Goal: Check status: Check status

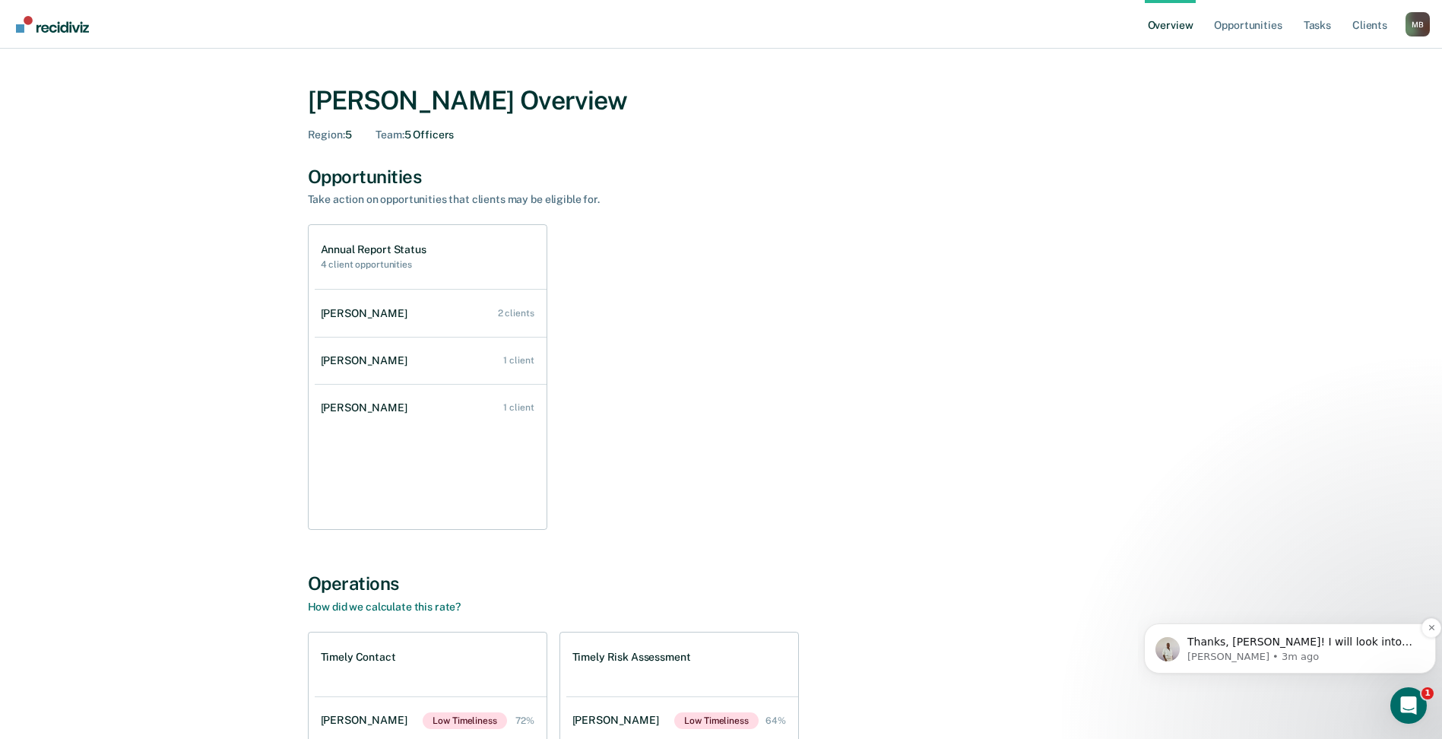
click at [1306, 636] on span "Thanks, [PERSON_NAME]! I will look into this with our wider team." at bounding box center [1300, 649] width 225 height 27
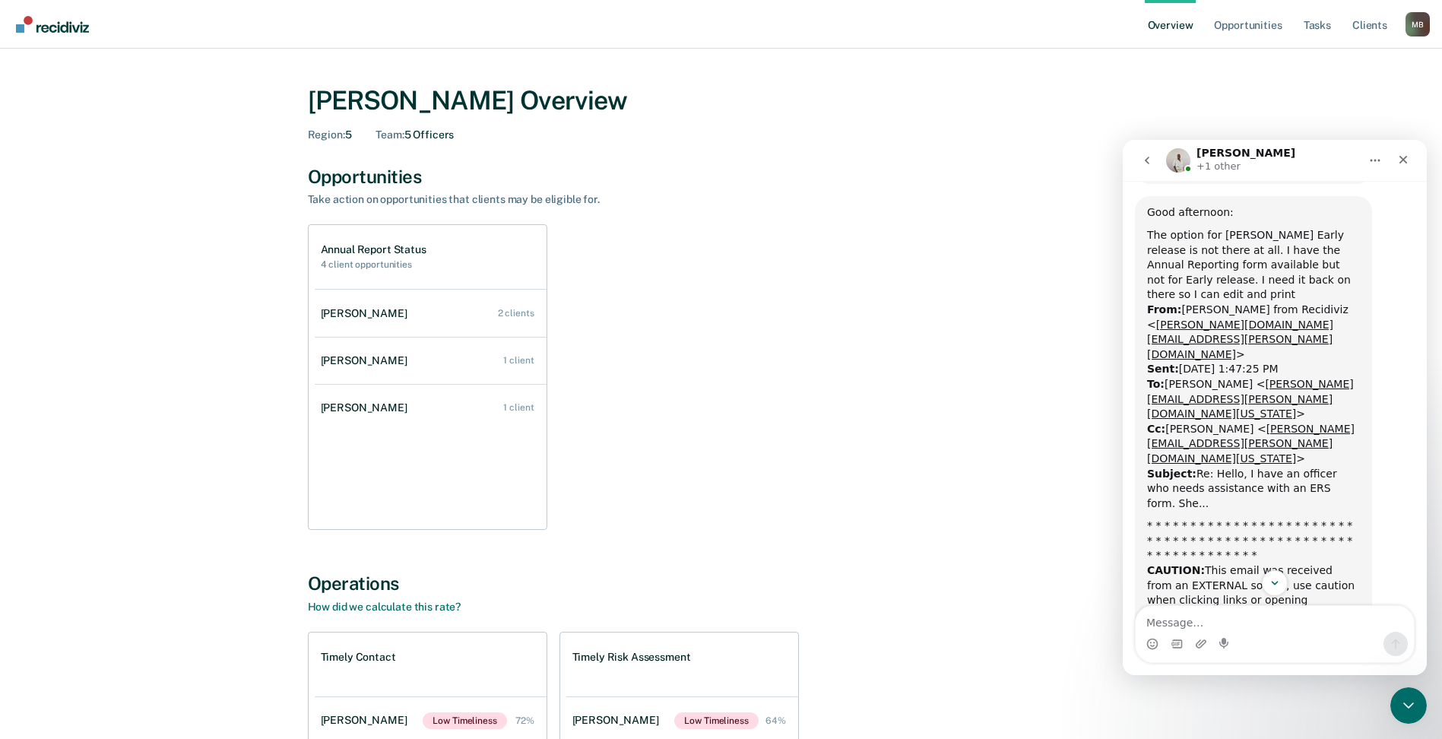
scroll to position [1337, 0]
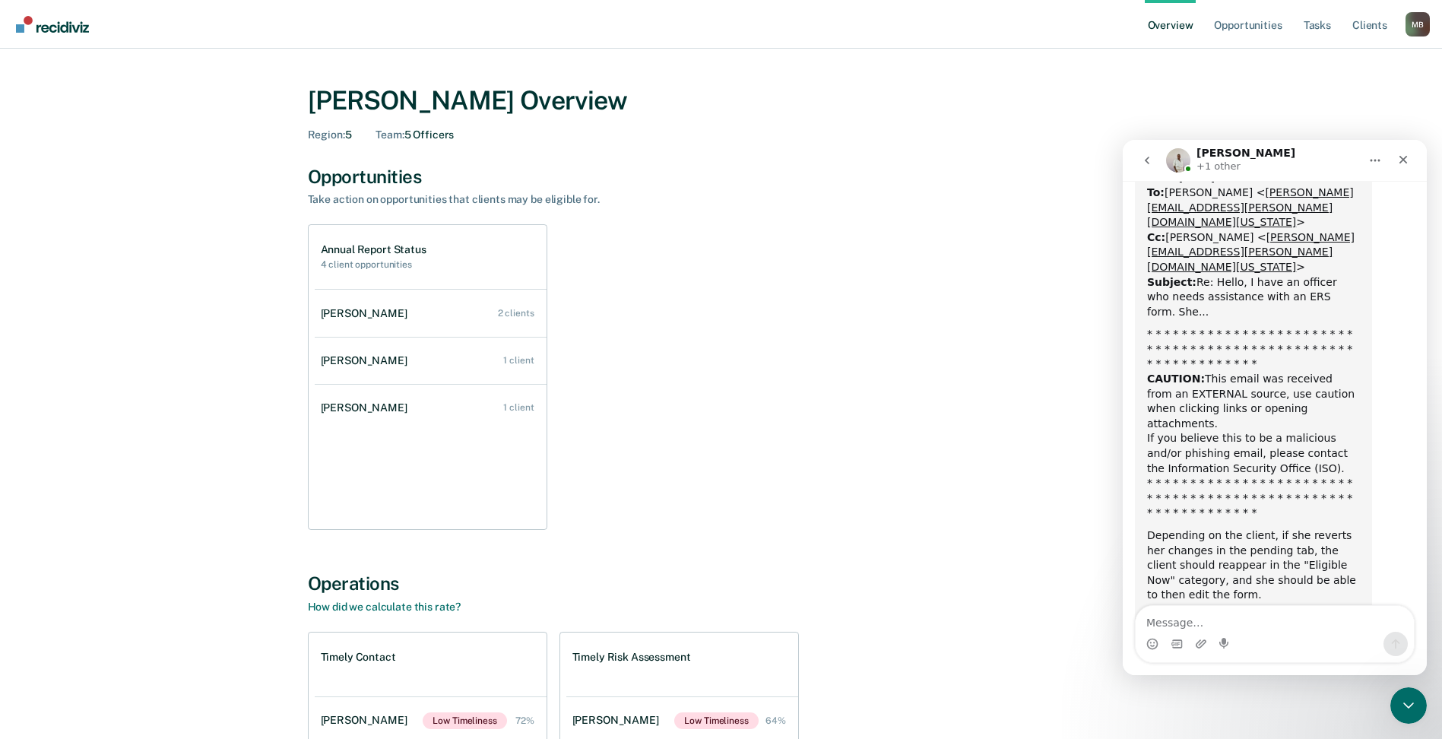
click at [1374, 160] on icon "Home" at bounding box center [1375, 160] width 12 height 12
click at [1333, 203] on div "Expand window" at bounding box center [1336, 199] width 108 height 16
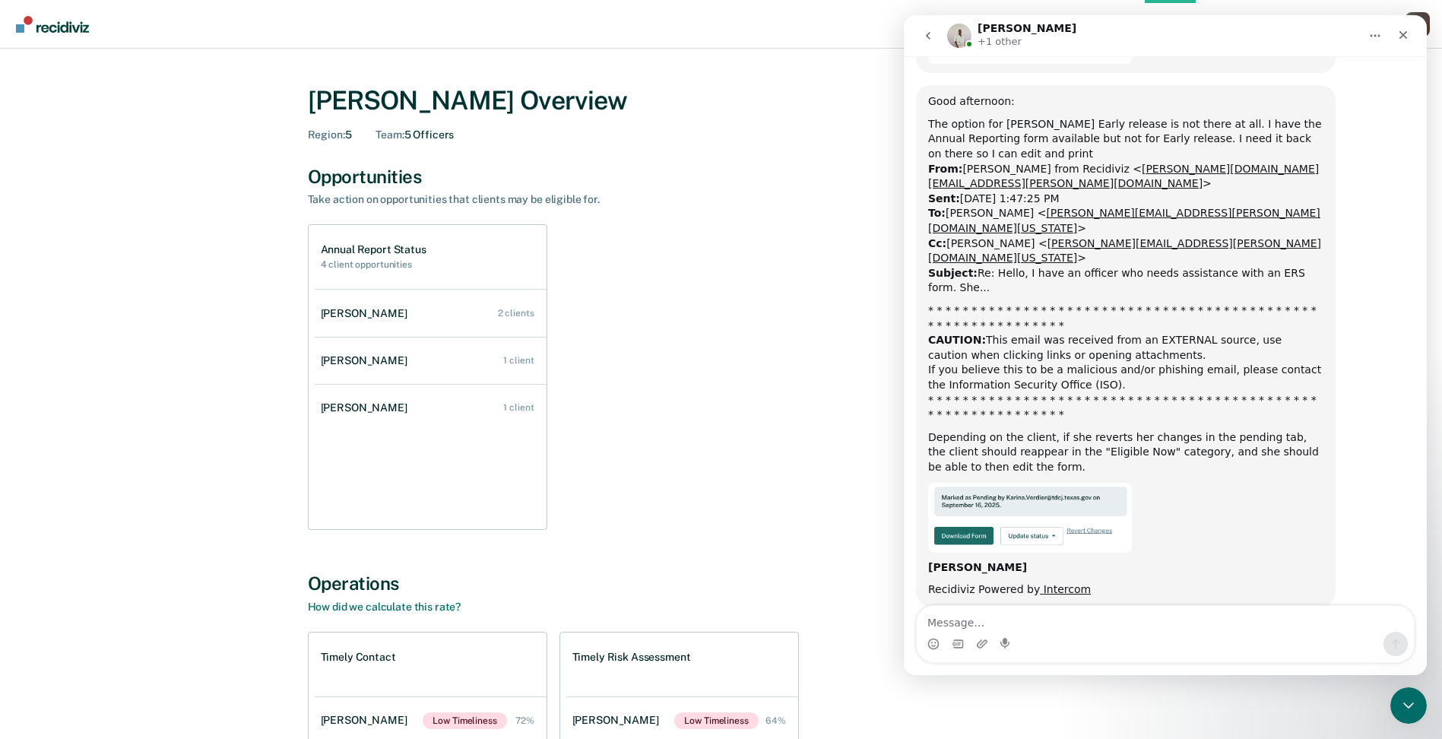
scroll to position [929, 0]
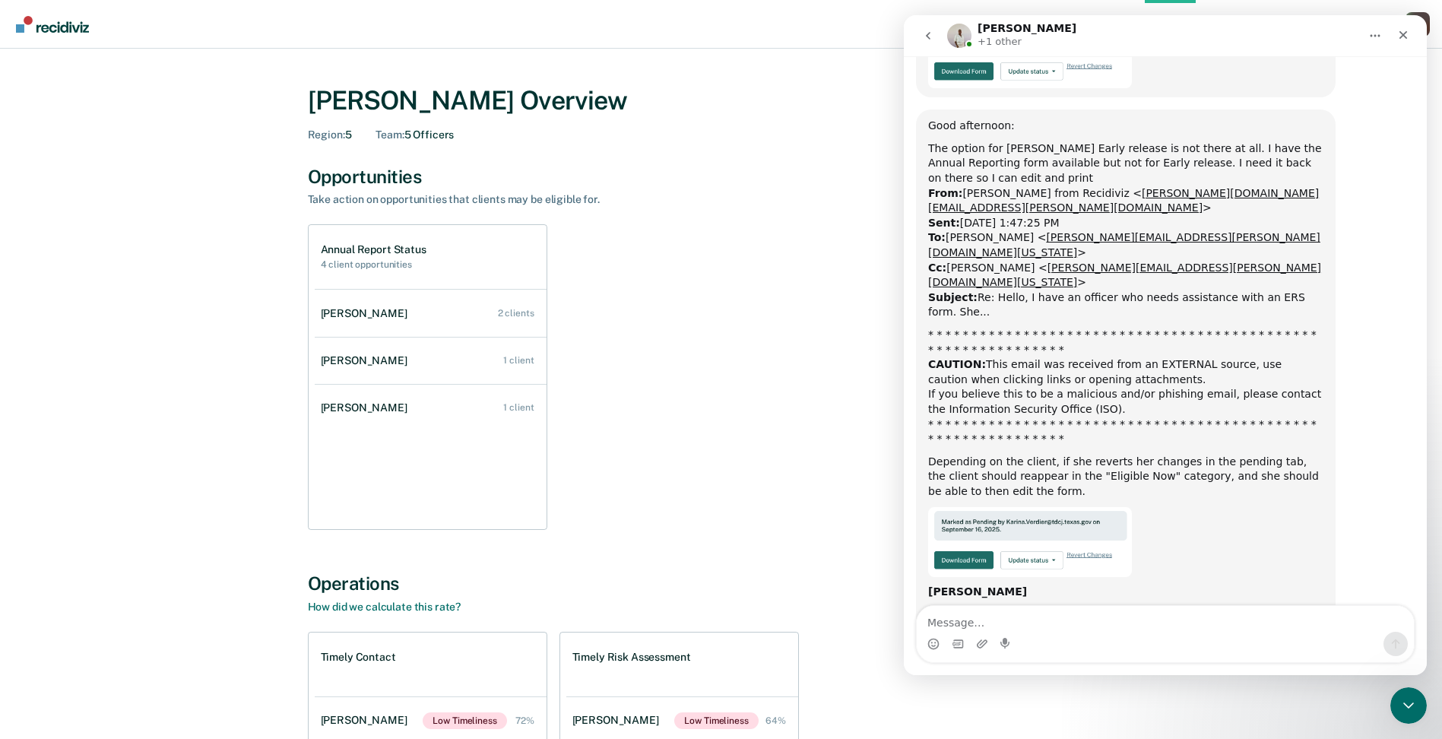
click at [1302, 119] on div "Good afternoon:" at bounding box center [1125, 126] width 395 height 15
click at [1375, 32] on icon "Home" at bounding box center [1375, 36] width 12 height 12
click at [1296, 116] on div "Download transcript" at bounding box center [1327, 105] width 151 height 31
click at [1376, 34] on icon "Home" at bounding box center [1375, 36] width 12 height 12
click at [1269, 106] on icon "Intercom messenger" at bounding box center [1270, 106] width 12 height 12
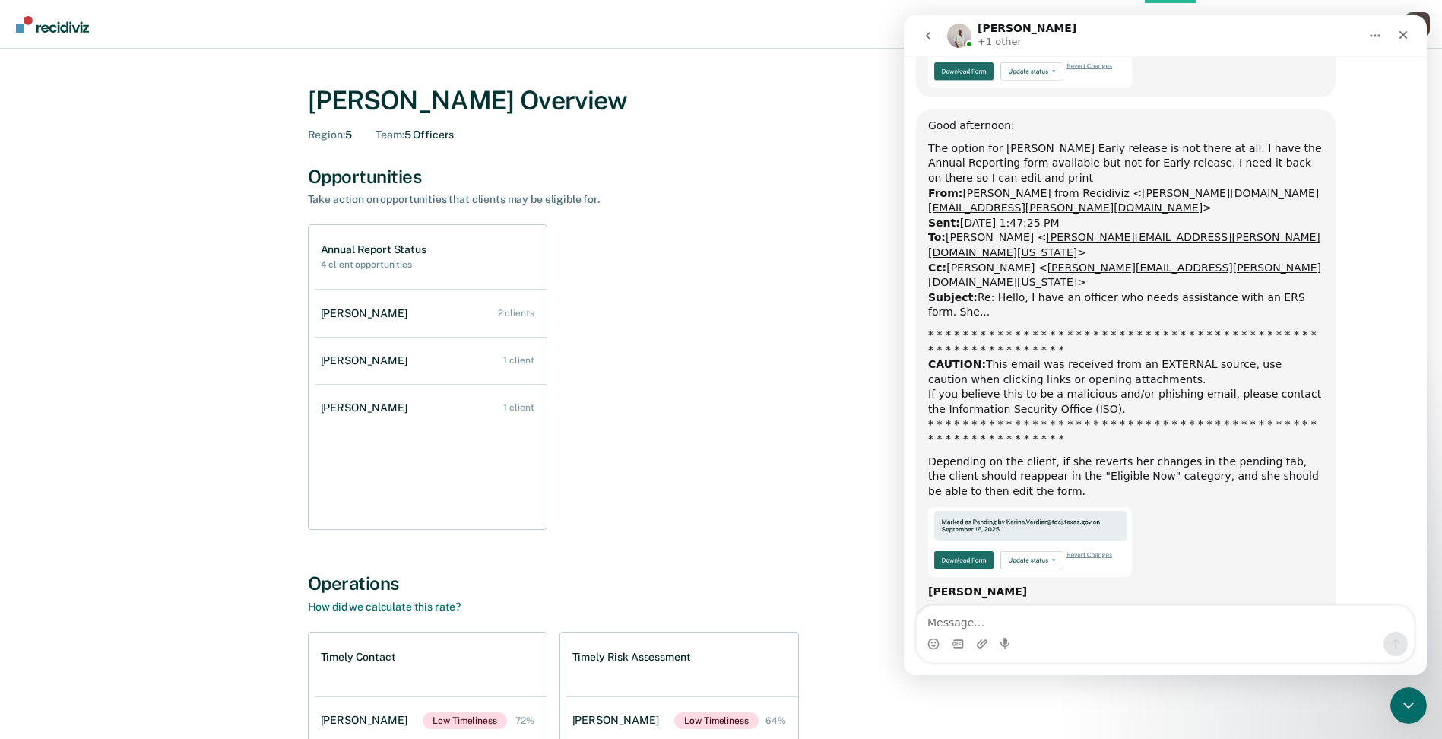
click at [1239, 507] on div "Karina says…" at bounding box center [1125, 542] width 395 height 70
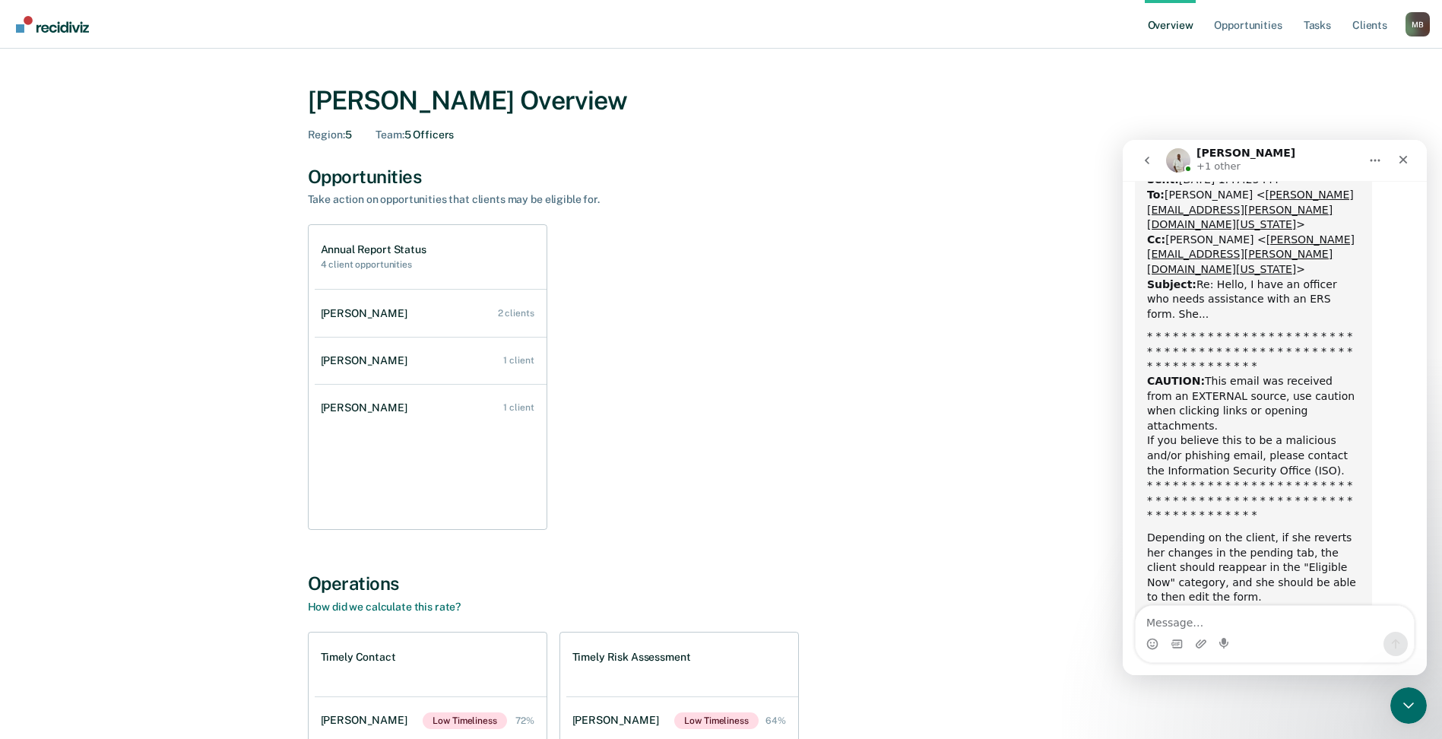
click at [1382, 157] on button "Home" at bounding box center [1375, 160] width 29 height 29
click at [1332, 198] on div "Expand window" at bounding box center [1336, 199] width 108 height 16
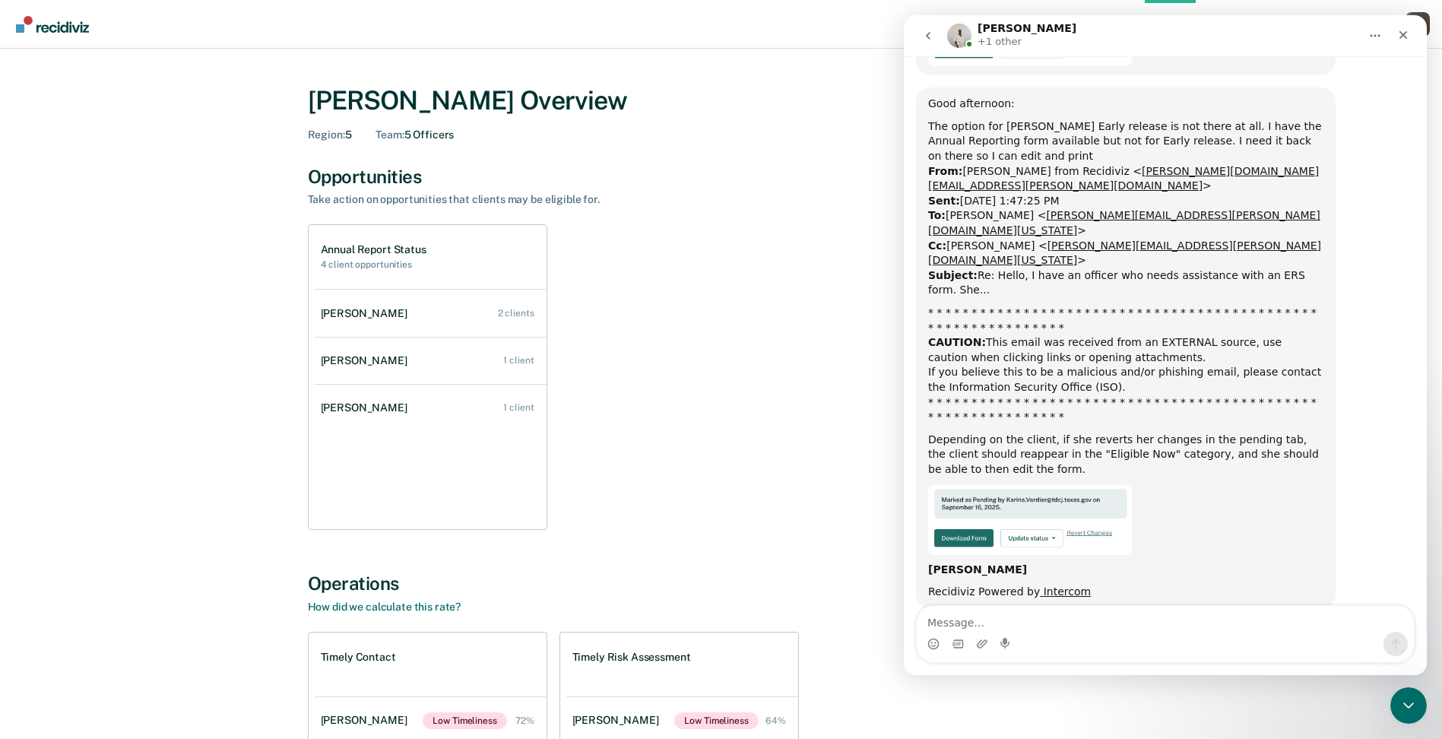
scroll to position [929, 0]
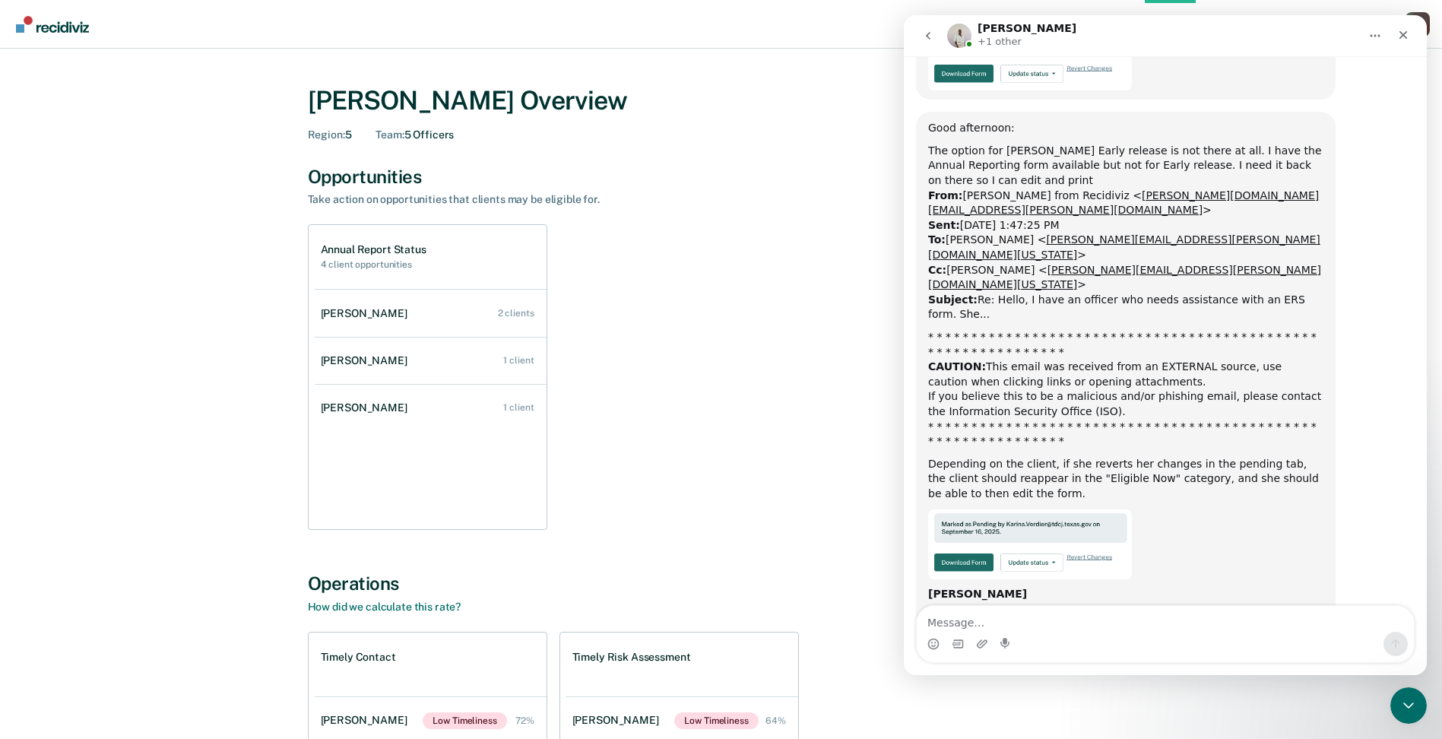
click at [1380, 33] on icon "Home" at bounding box center [1375, 36] width 12 height 12
click at [1289, 110] on div "Download transcript" at bounding box center [1336, 105] width 108 height 16
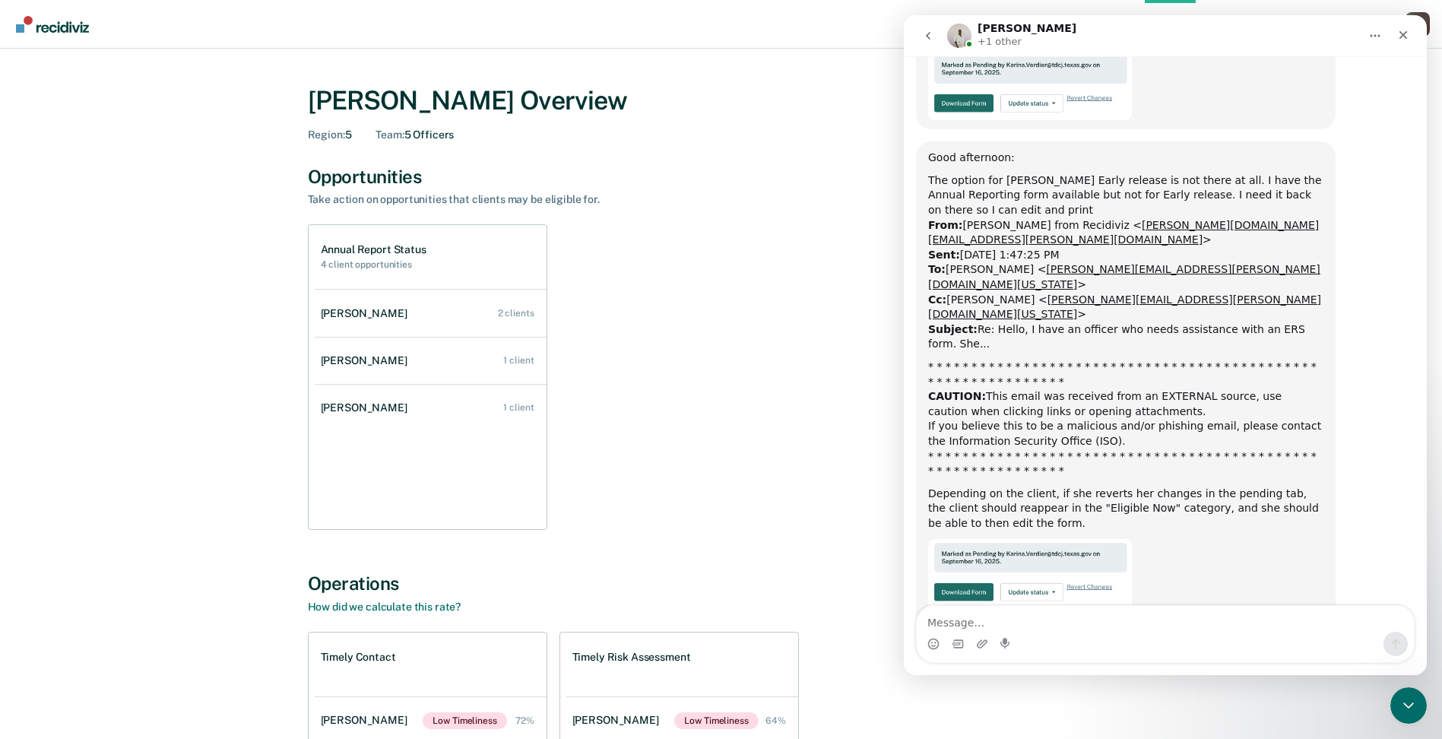
scroll to position [893, 0]
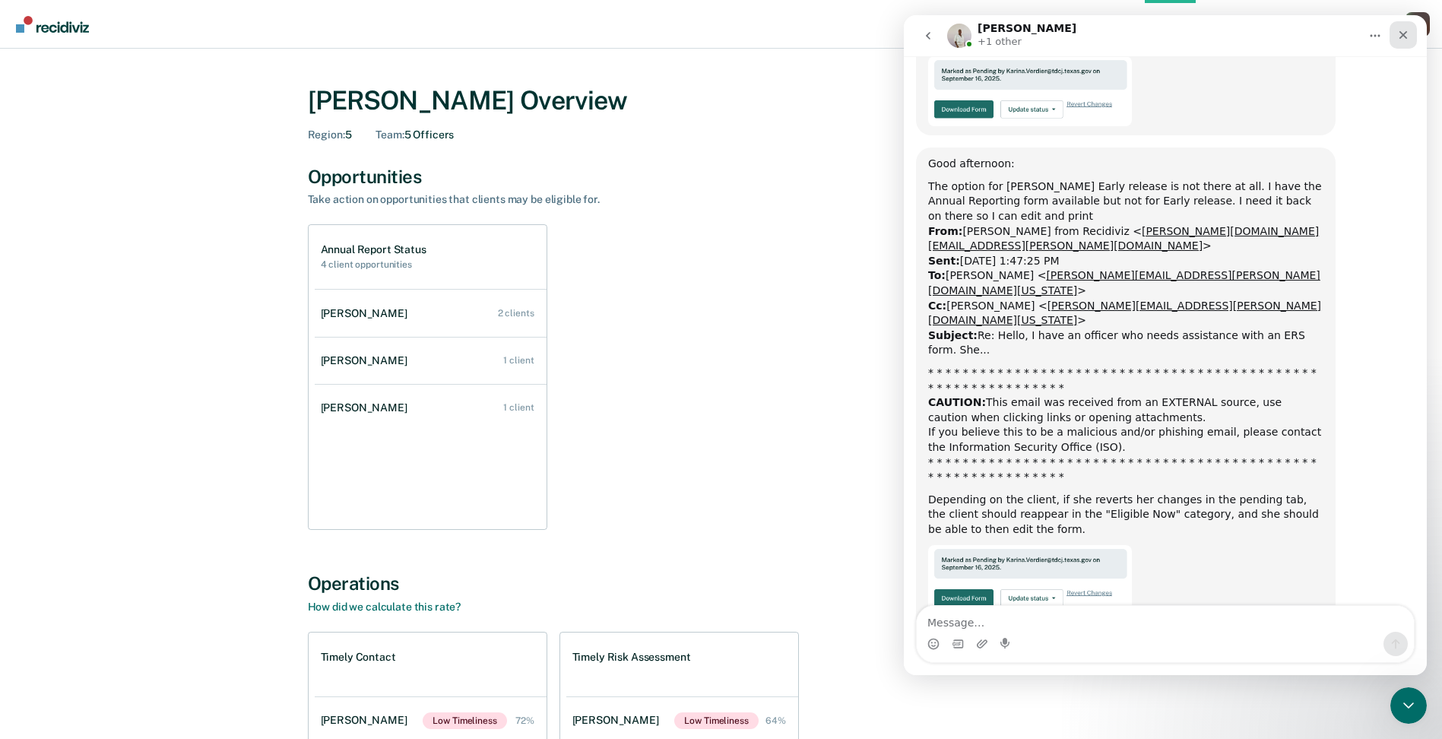
click at [1401, 35] on icon "Close" at bounding box center [1404, 35] width 12 height 12
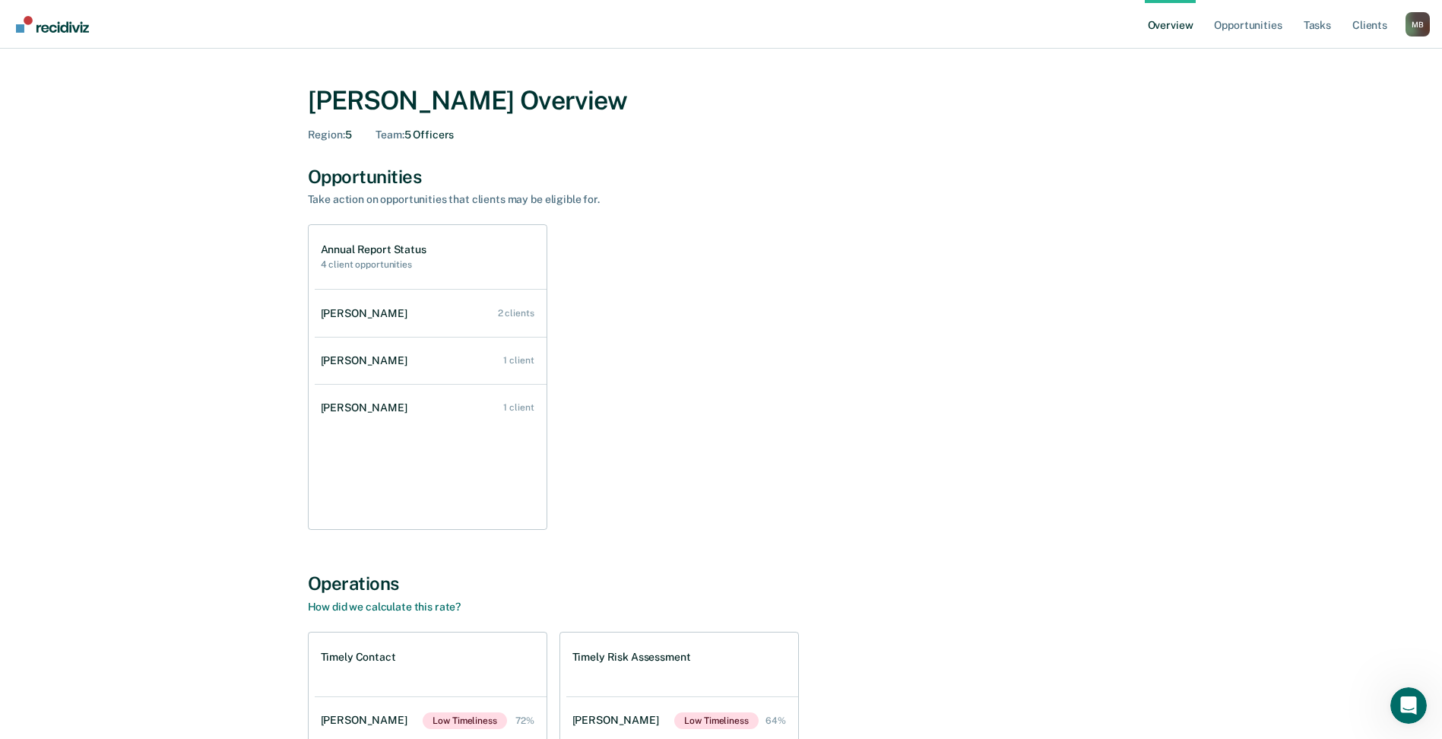
scroll to position [929, 0]
click at [344, 317] on div "[PERSON_NAME]" at bounding box center [367, 313] width 93 height 13
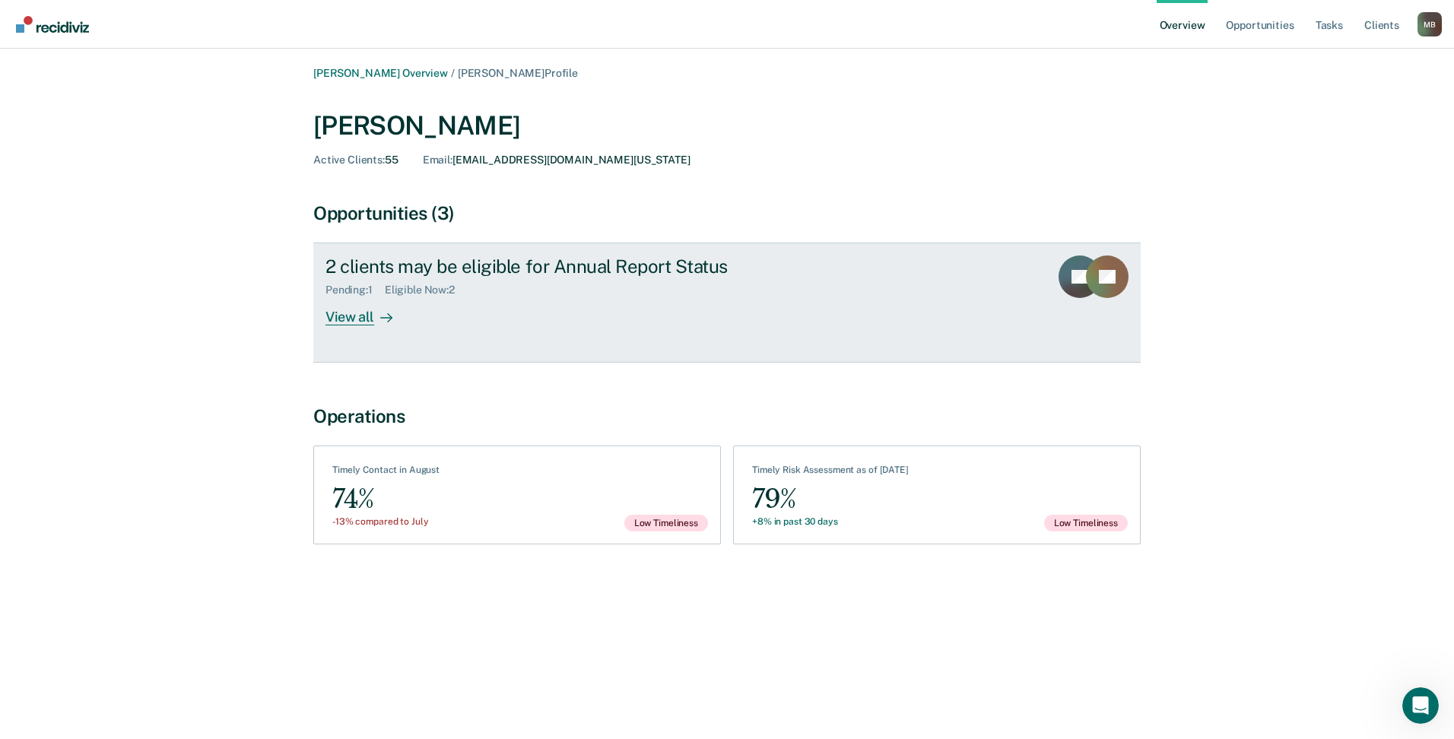
click at [363, 318] on div "View all" at bounding box center [367, 312] width 85 height 30
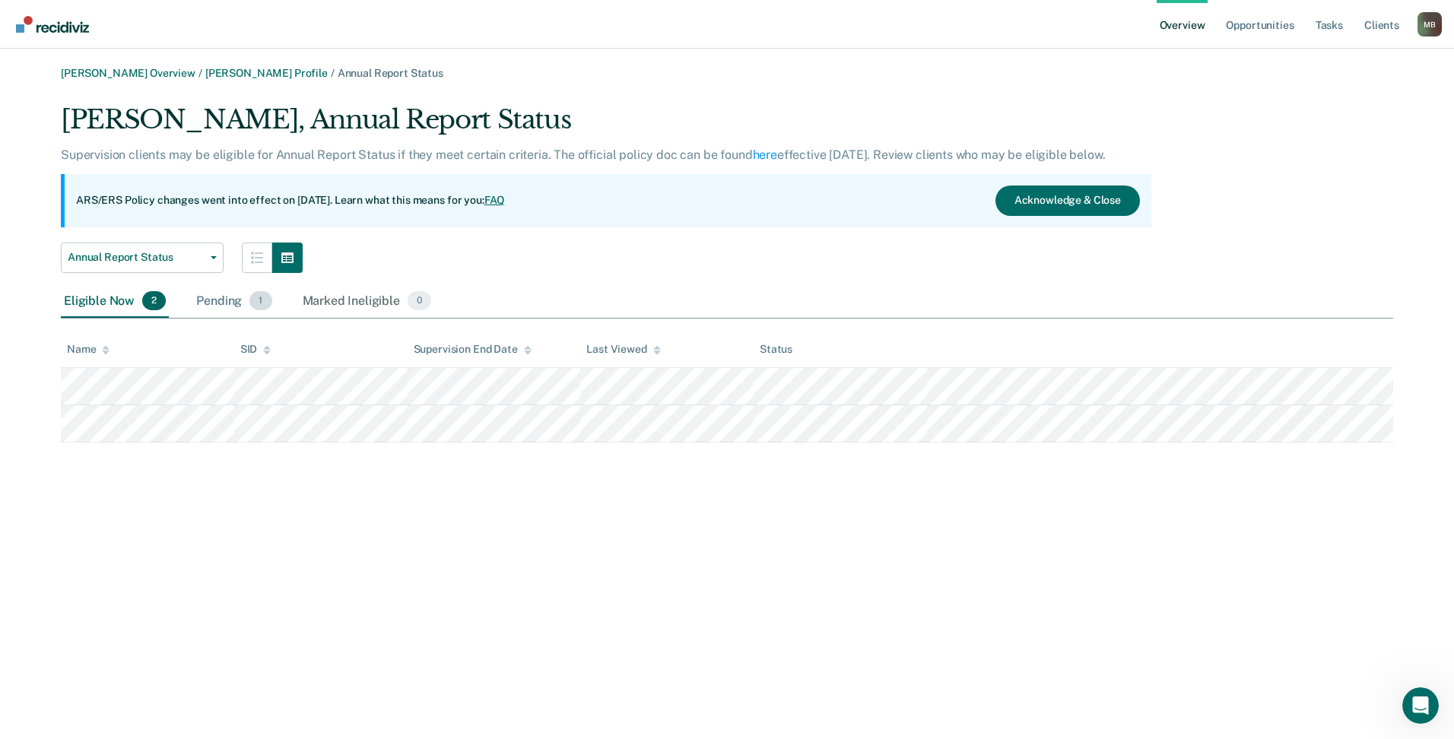
click at [232, 299] on div "Pending 1" at bounding box center [233, 301] width 81 height 33
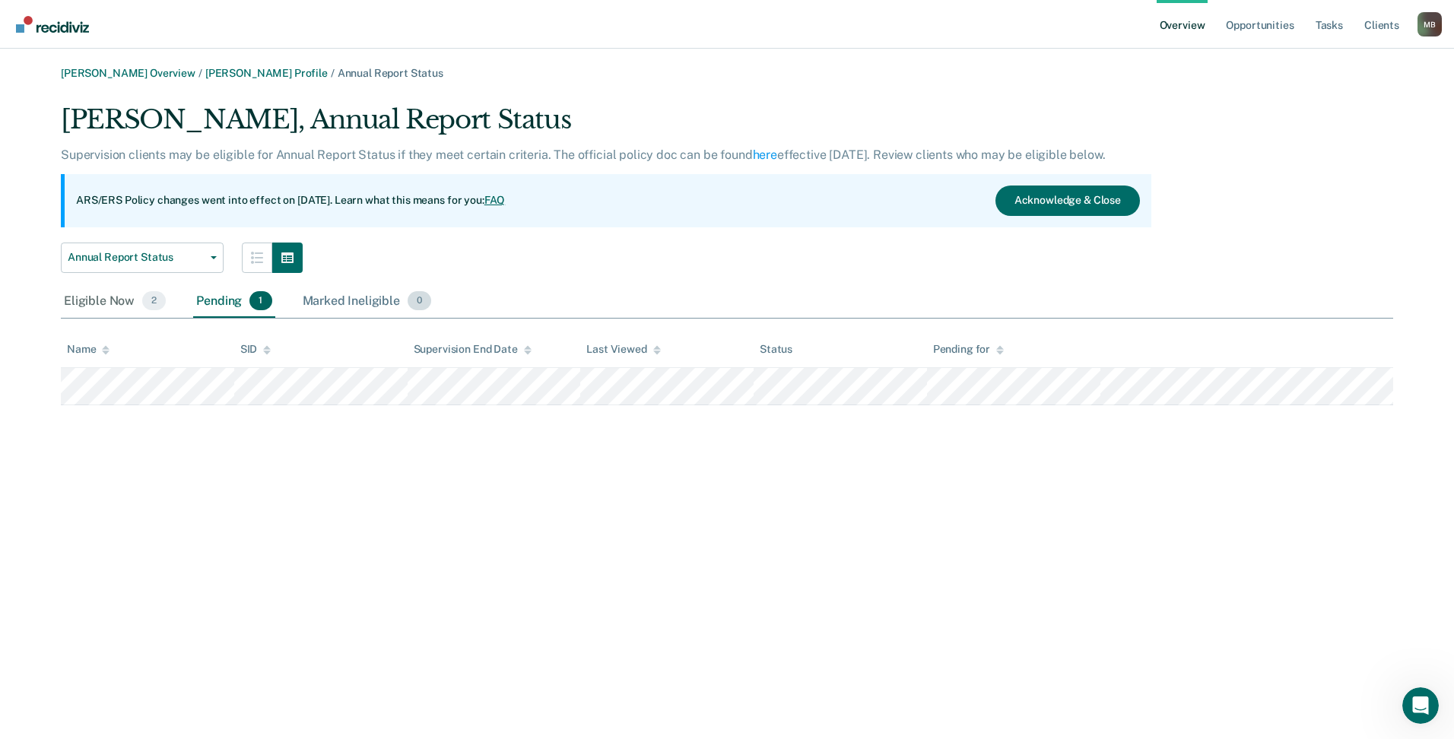
click at [341, 299] on div "Marked Ineligible 0" at bounding box center [367, 301] width 135 height 33
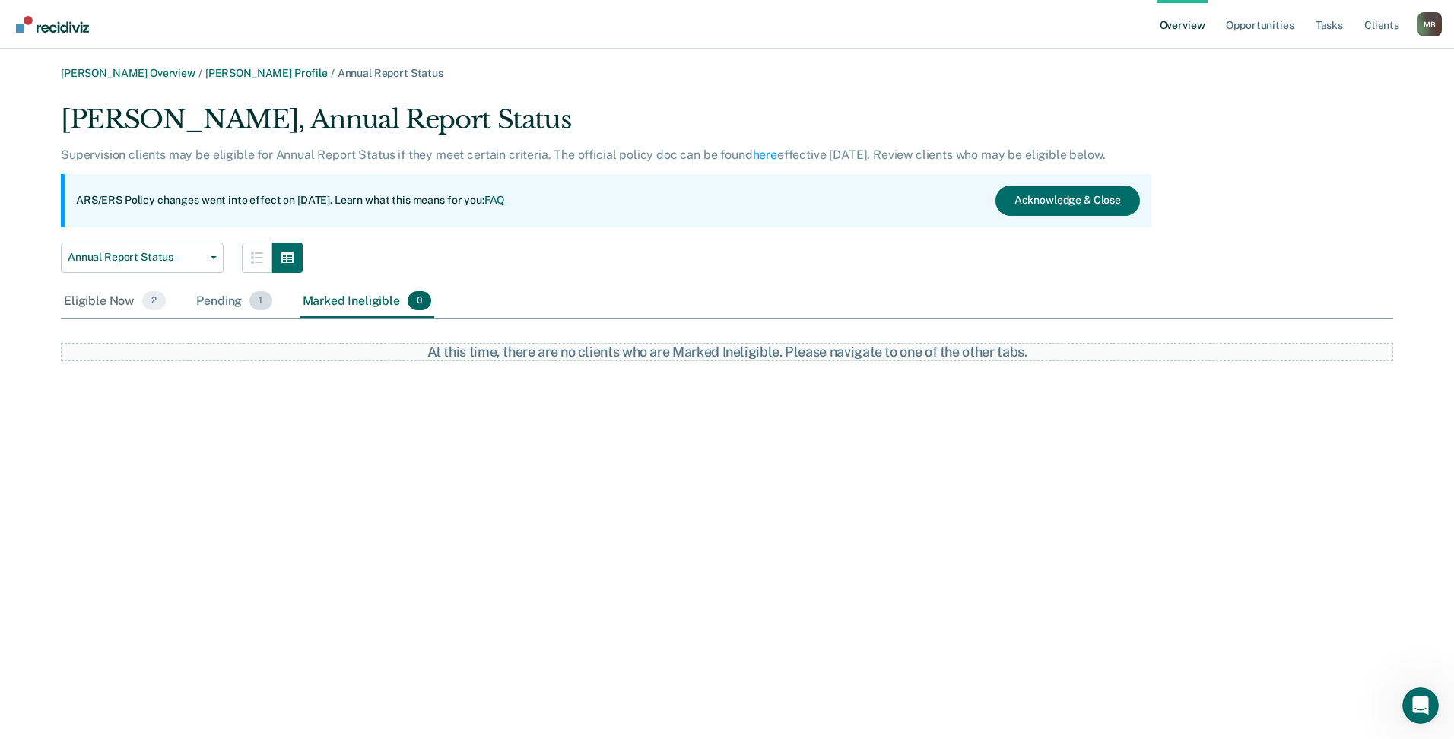
click at [202, 300] on div "Pending 1" at bounding box center [233, 301] width 81 height 33
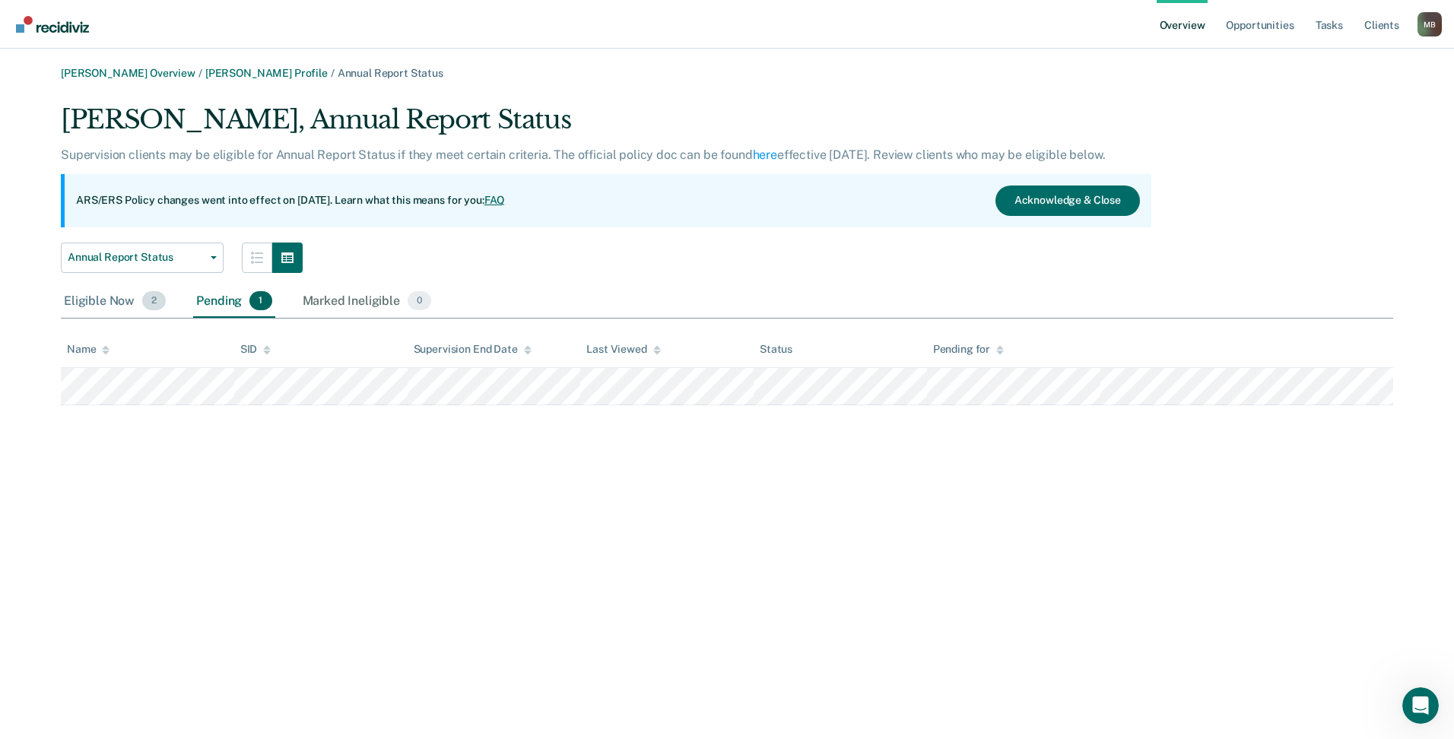
click at [119, 297] on div "Eligible Now 2" at bounding box center [115, 301] width 108 height 33
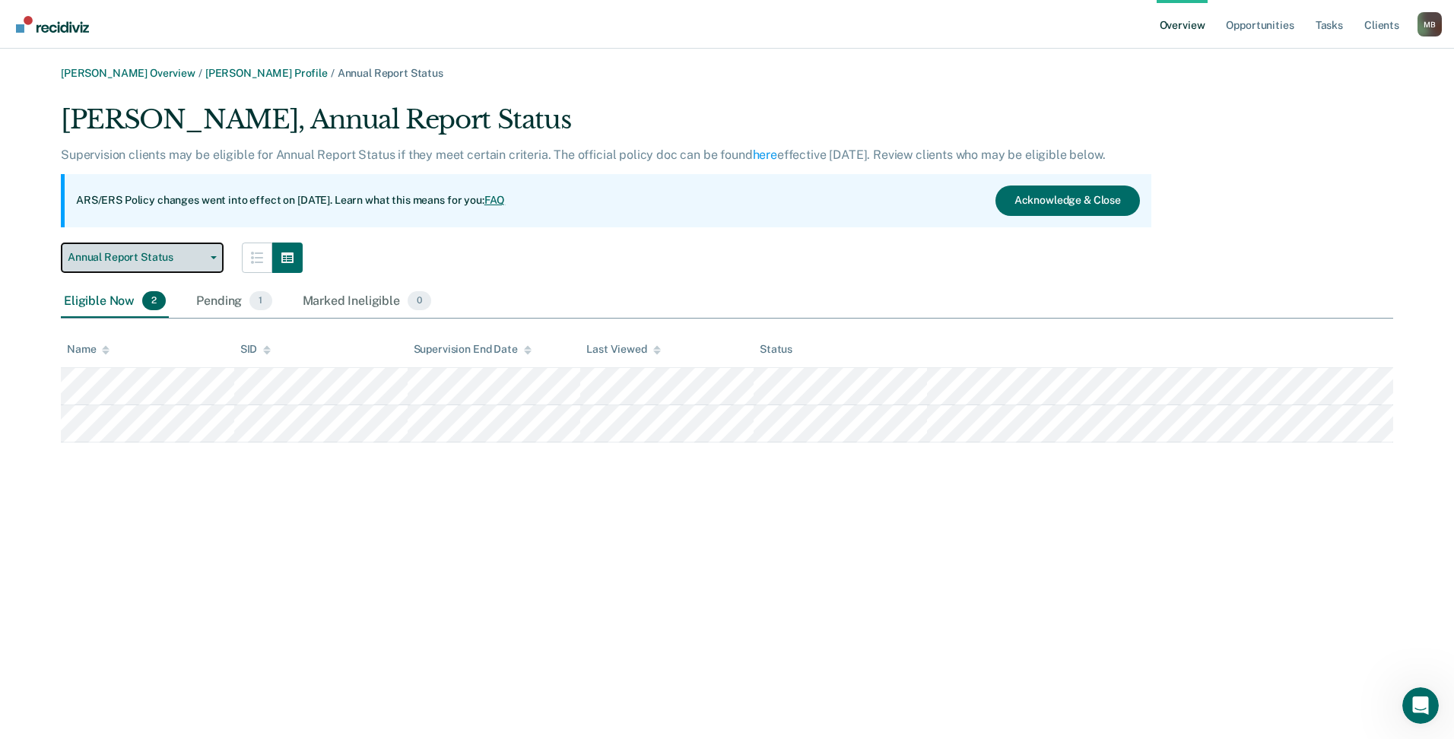
click at [211, 265] on button "Annual Report Status" at bounding box center [142, 258] width 163 height 30
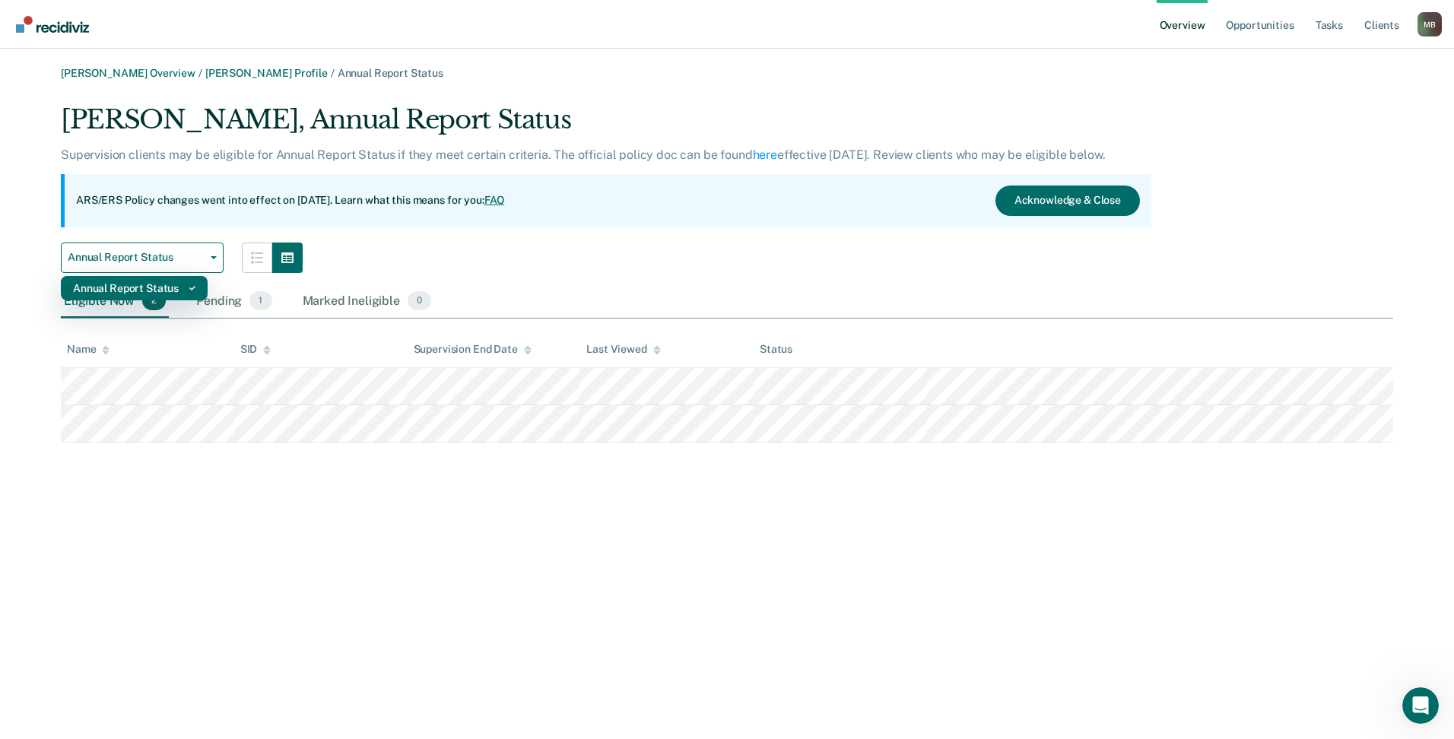
click at [193, 286] on icon "button" at bounding box center [192, 288] width 6 height 6
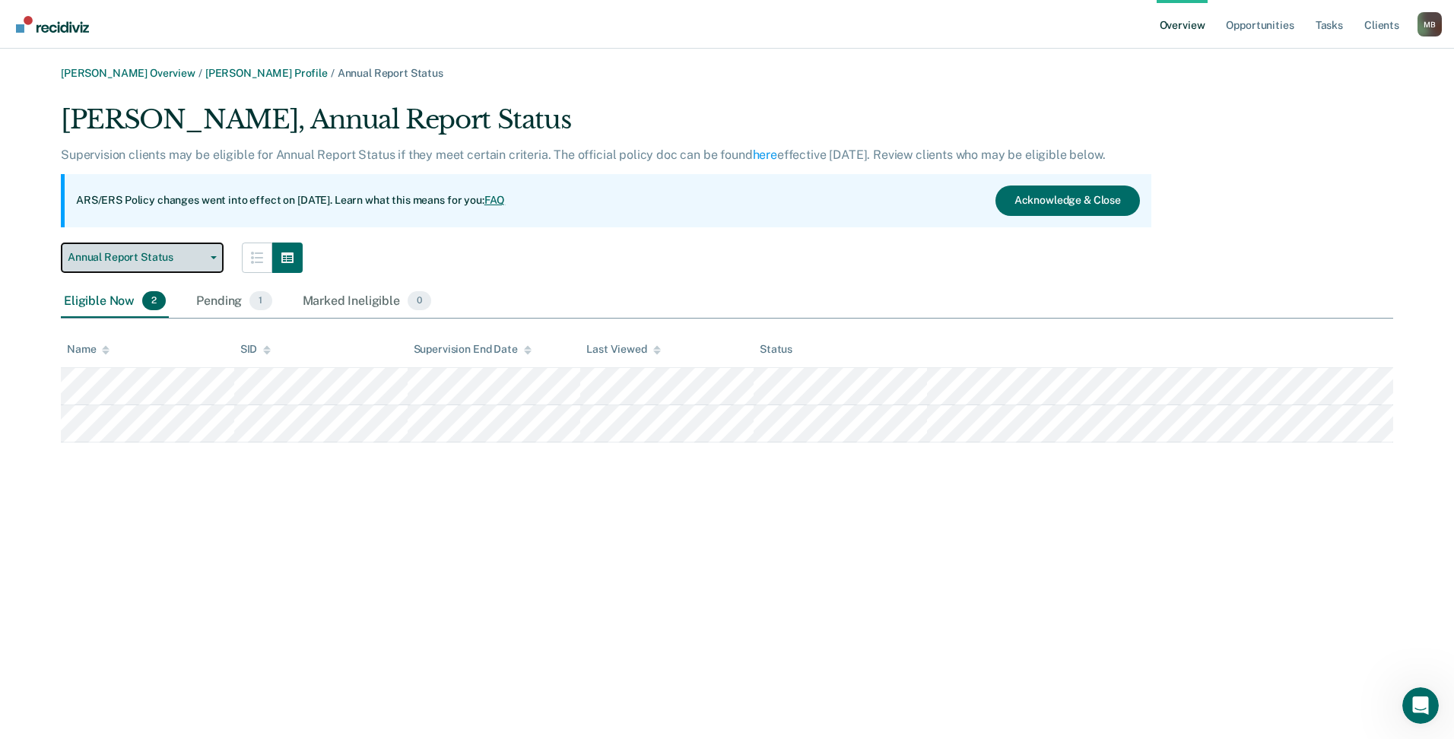
click at [214, 262] on button "Annual Report Status" at bounding box center [142, 258] width 163 height 30
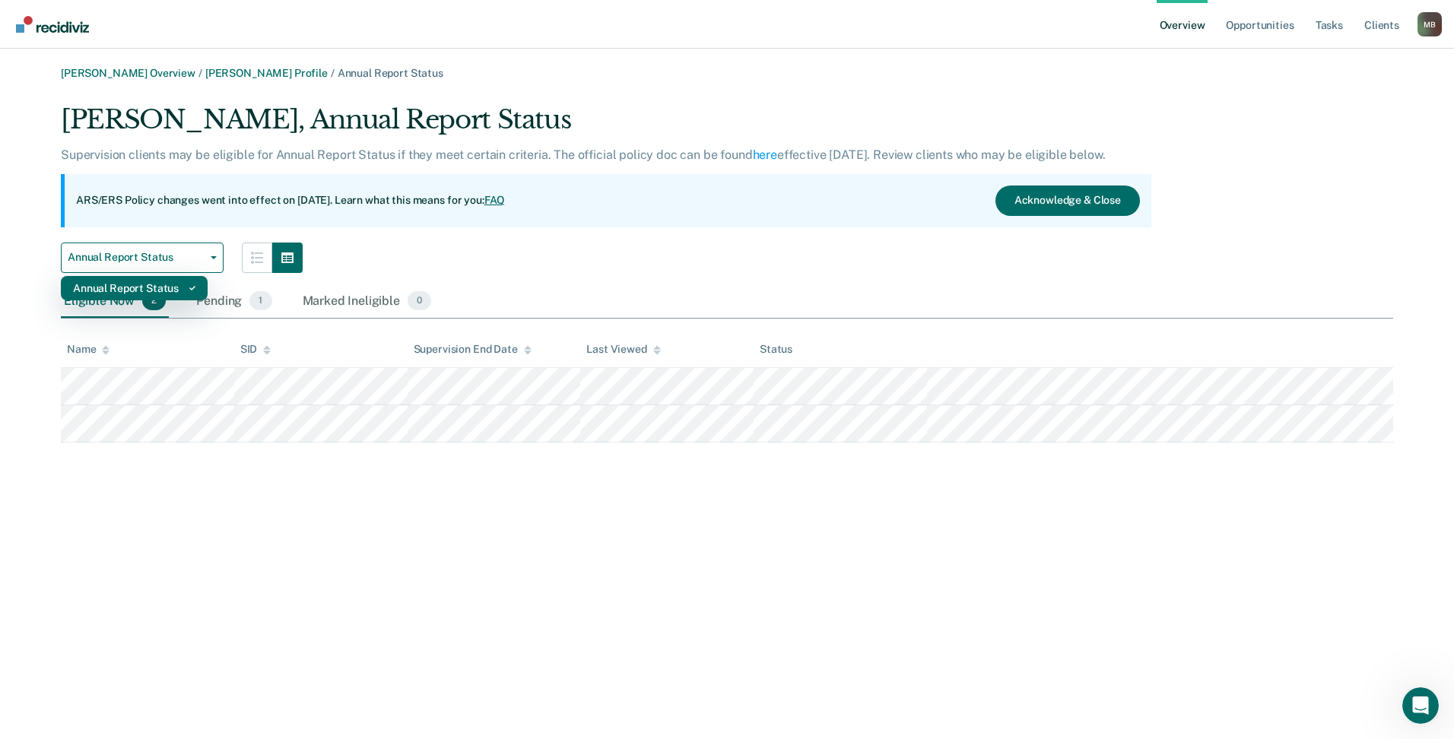
click at [187, 291] on div "Annual Report Status" at bounding box center [134, 288] width 122 height 24
click at [442, 244] on div "Annual Report Status Annual Report Status" at bounding box center [606, 258] width 1090 height 30
click at [243, 74] on link "[PERSON_NAME] Profile" at bounding box center [266, 73] width 122 height 13
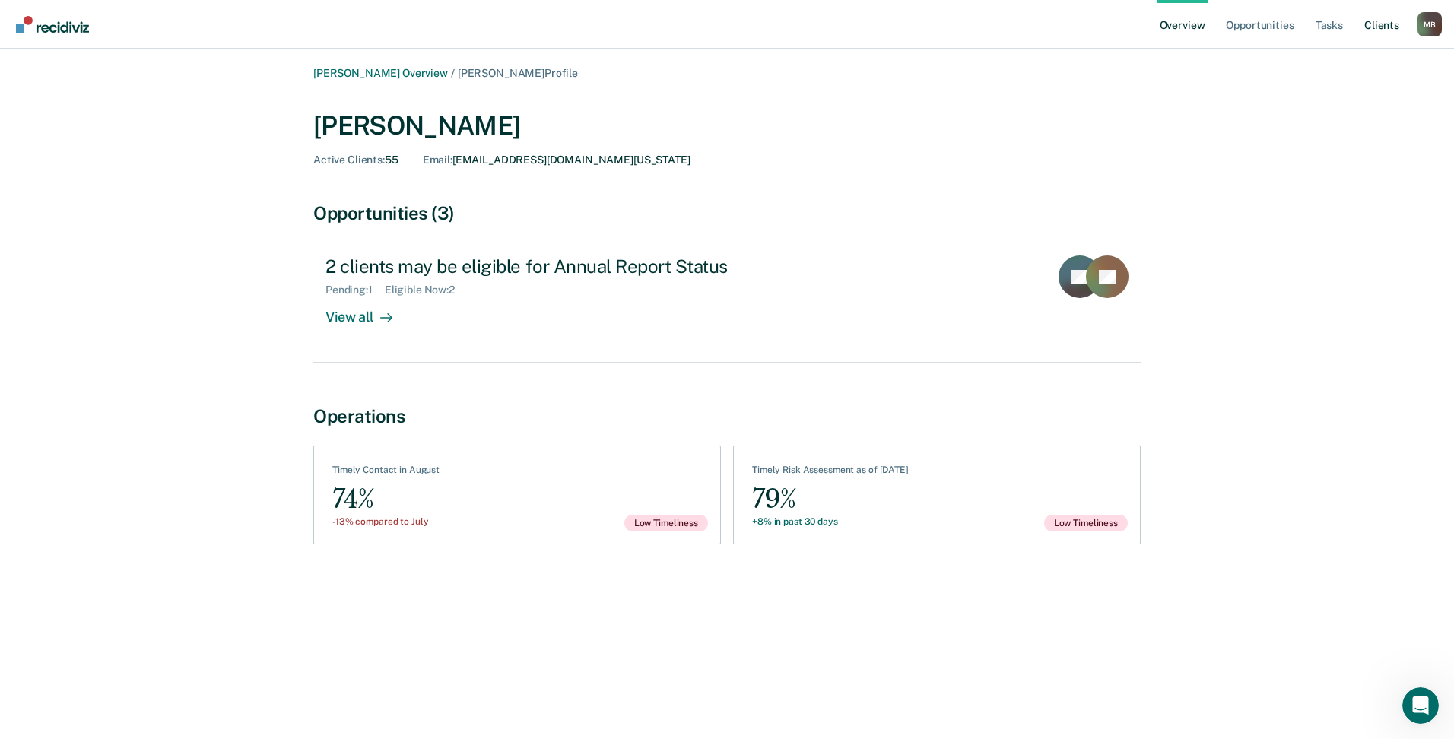
click at [1385, 17] on link "Client s" at bounding box center [1381, 24] width 41 height 49
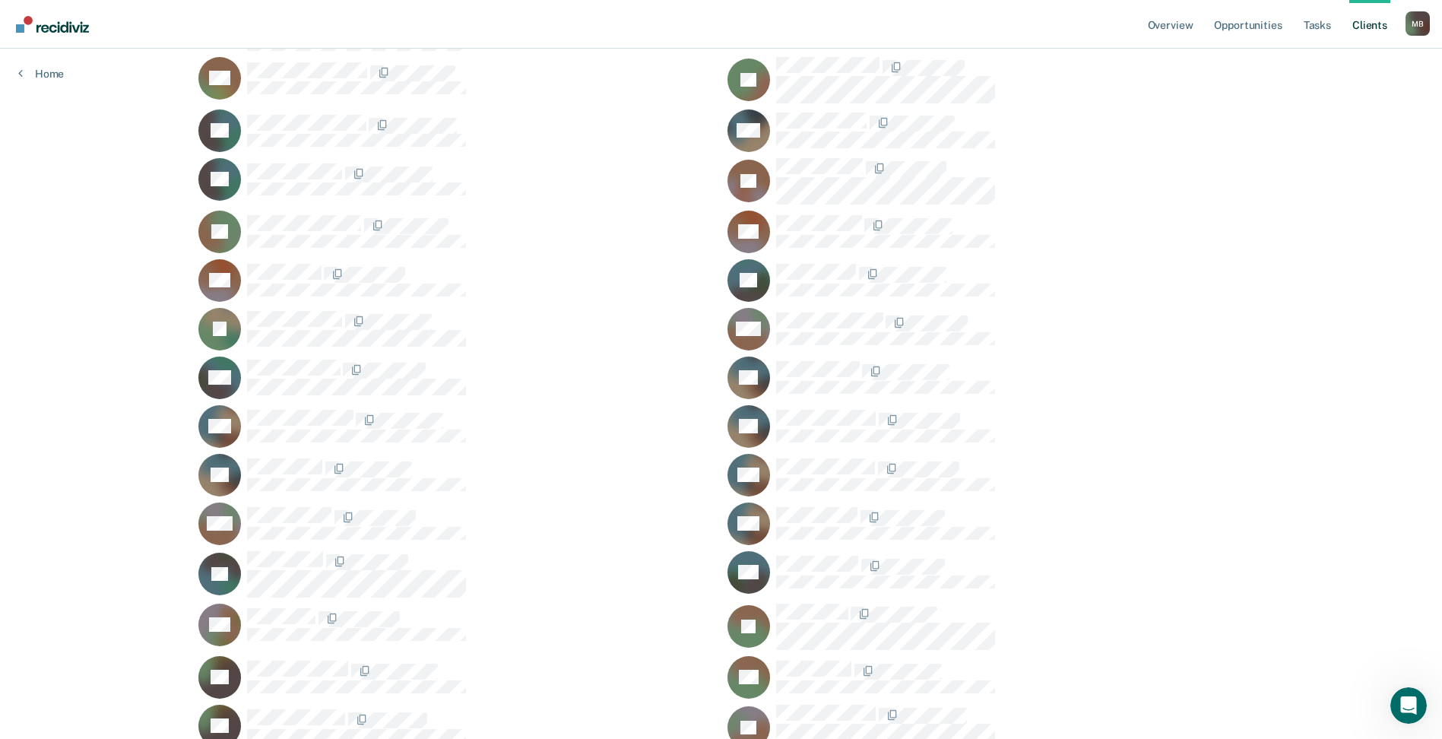
scroll to position [836, 0]
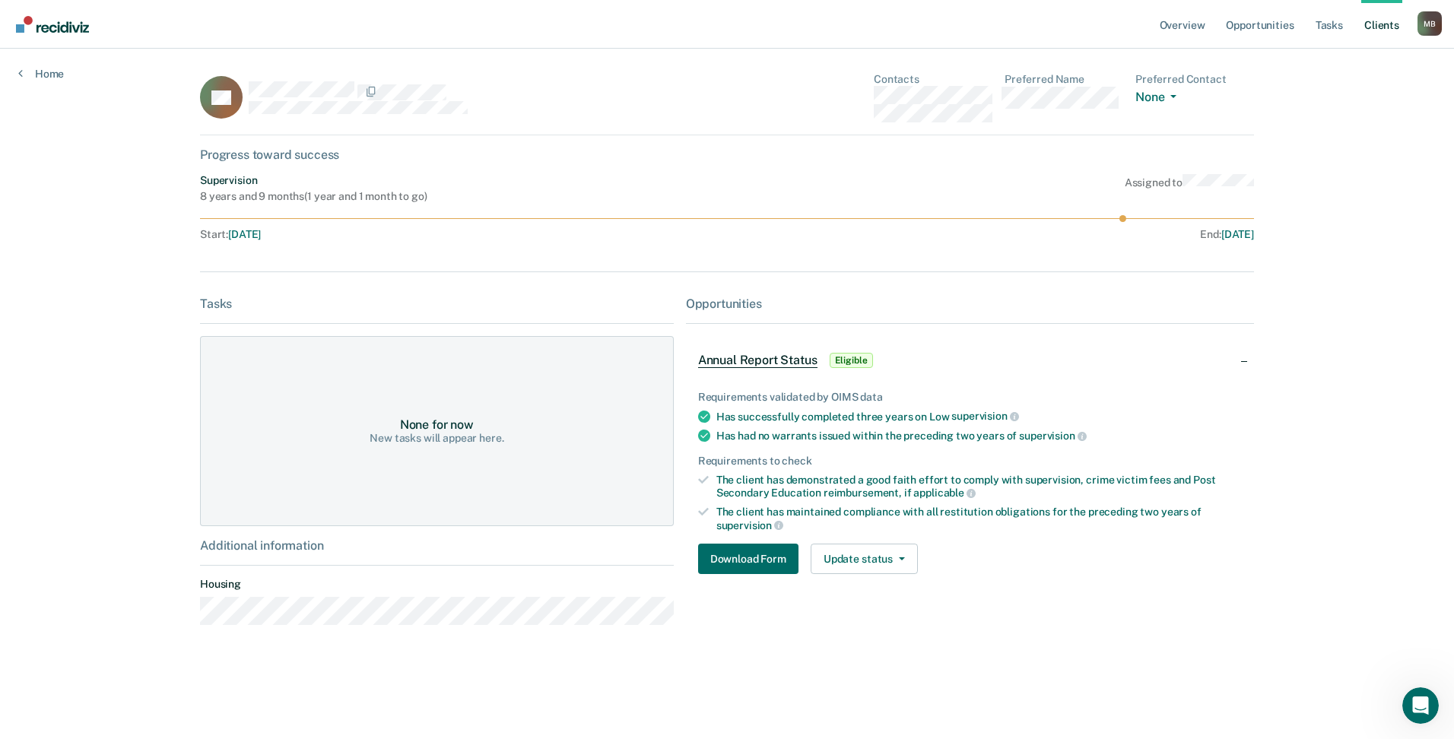
click at [1248, 361] on div "Annual Report Status Eligible" at bounding box center [970, 360] width 568 height 49
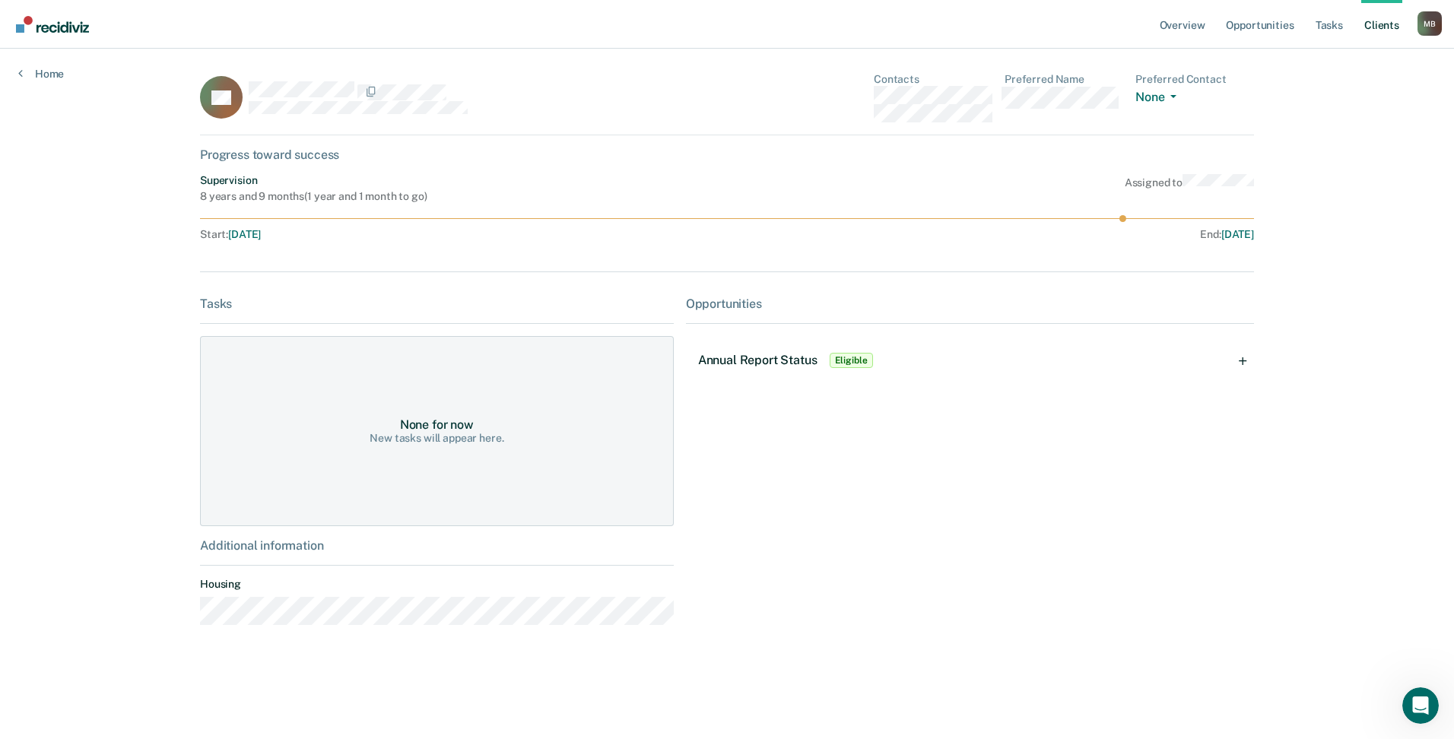
click at [1248, 361] on div "Annual Report Status Eligible" at bounding box center [970, 360] width 568 height 49
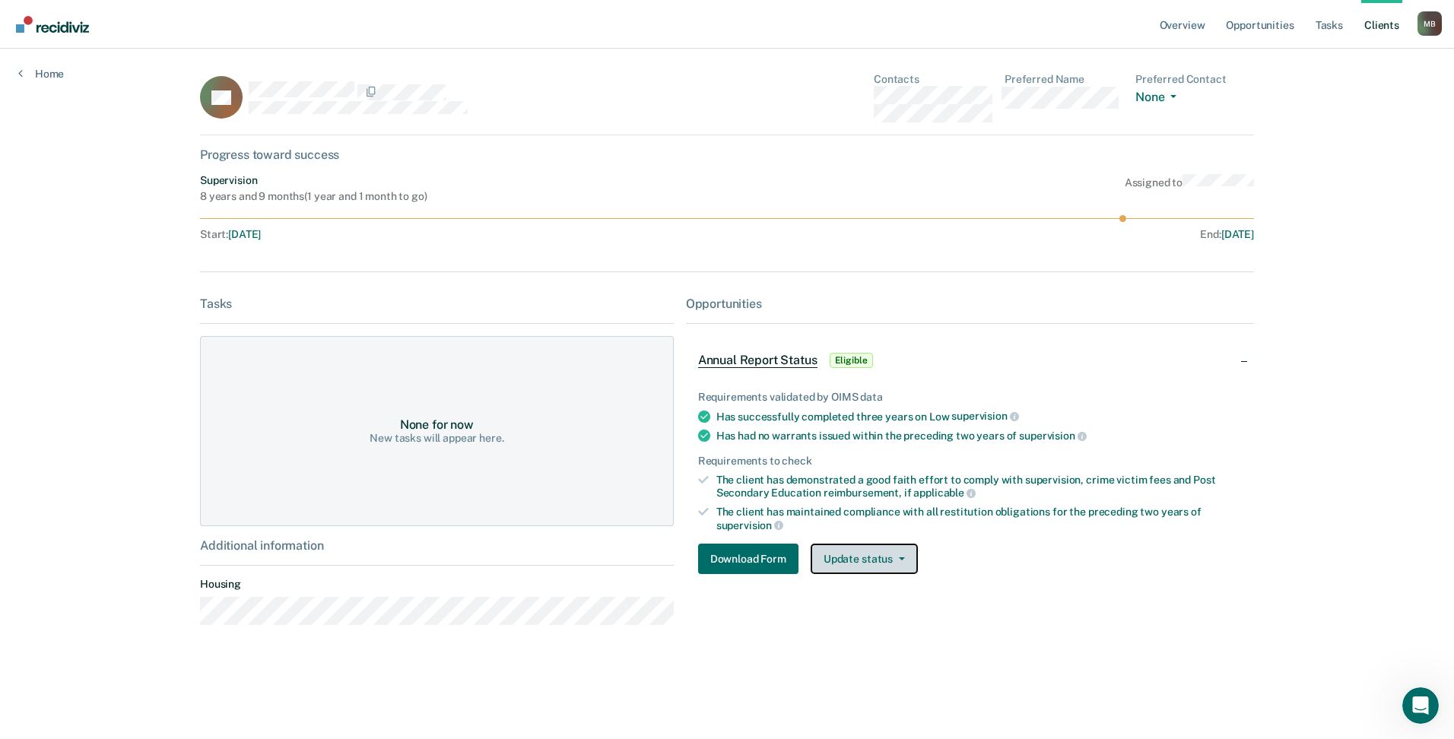
click at [912, 557] on button "Update status" at bounding box center [864, 559] width 107 height 30
click at [1057, 596] on div "Opportunities Annual Report Status Eligible Requirements validated by OIMS data…" at bounding box center [970, 467] width 568 height 341
click at [1044, 592] on div "Opportunities Annual Report Status Eligible Requirements validated by OIMS data…" at bounding box center [970, 467] width 568 height 341
click at [1136, 193] on div "Assigned to" at bounding box center [1189, 188] width 129 height 29
click at [1168, 94] on button "None" at bounding box center [1158, 98] width 47 height 17
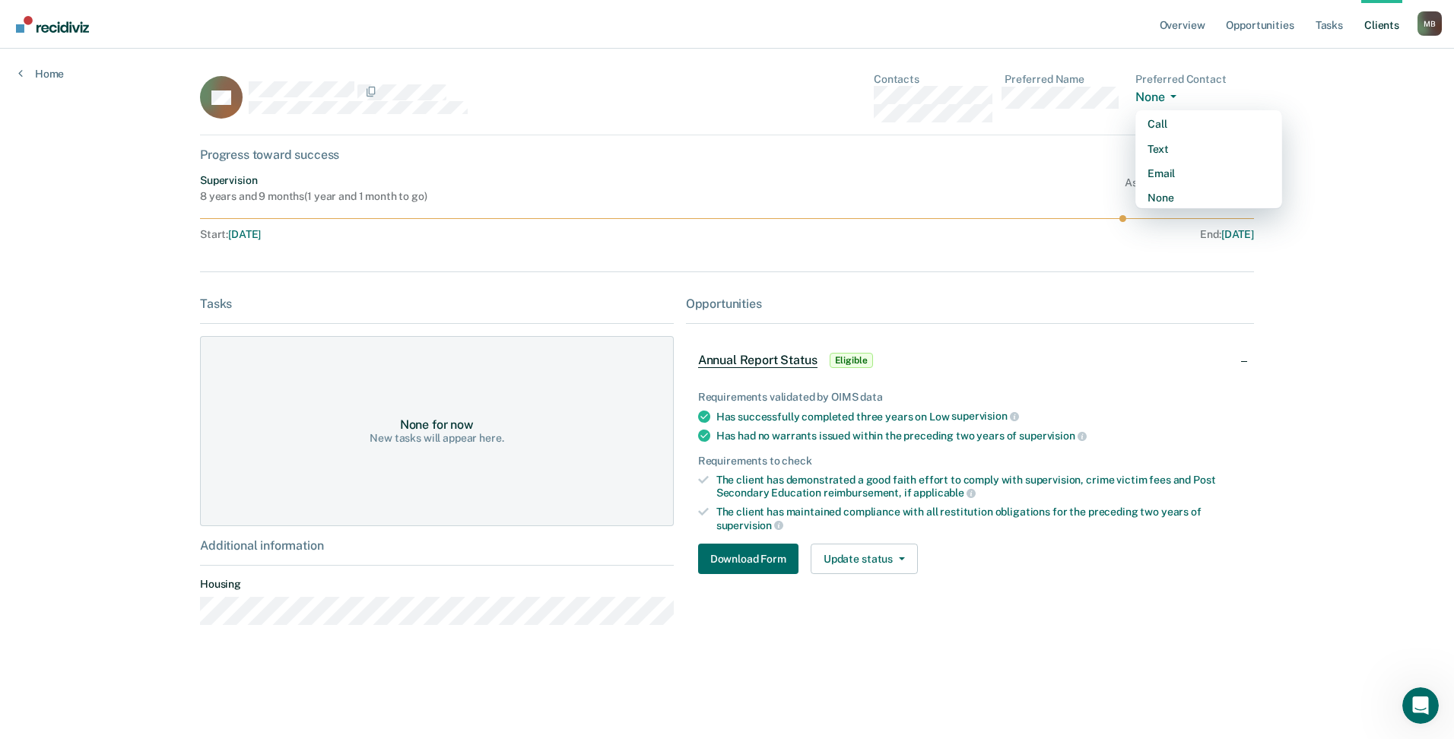
click at [1168, 94] on button "None" at bounding box center [1158, 98] width 47 height 17
click at [367, 298] on div "Tasks" at bounding box center [437, 304] width 474 height 14
click at [1239, 357] on div "Annual Report Status Eligible" at bounding box center [970, 360] width 568 height 49
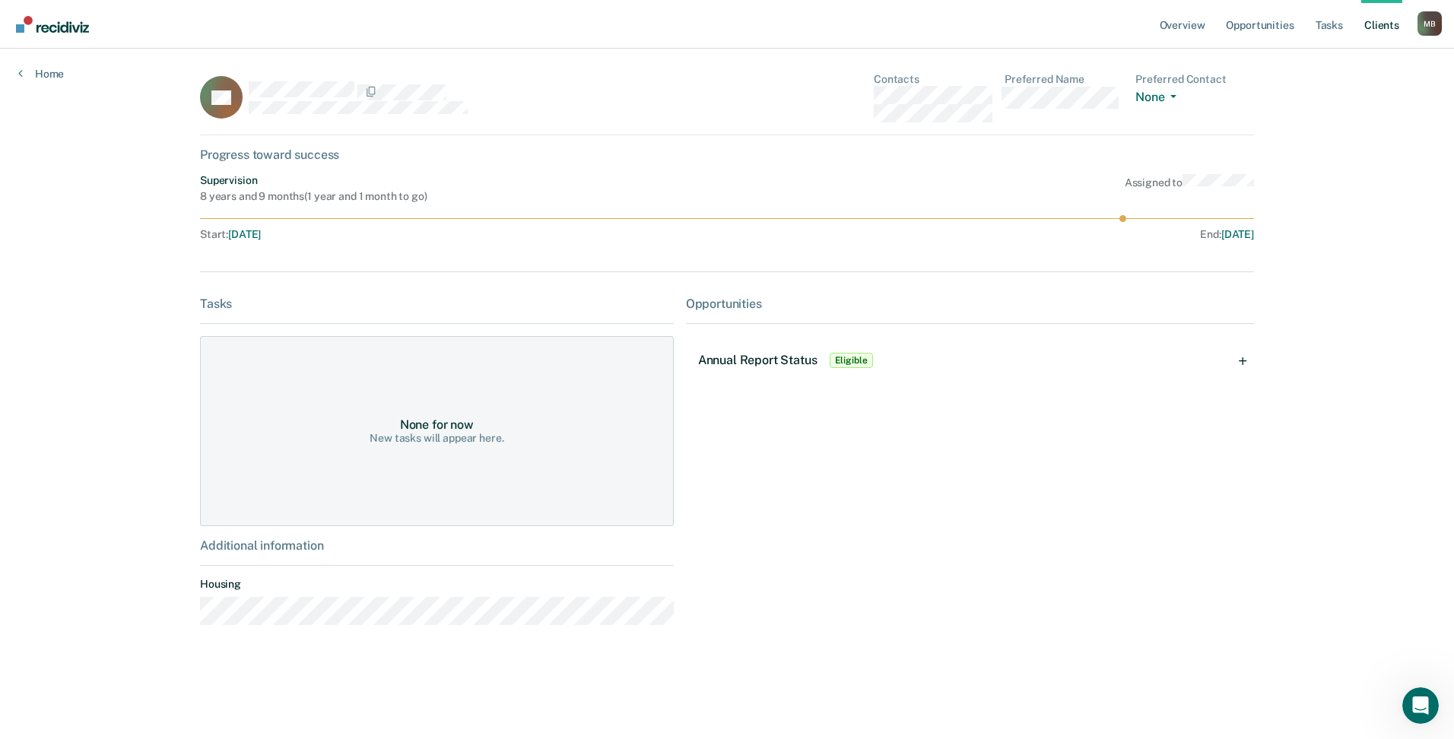
click at [1249, 359] on div "Annual Report Status Eligible" at bounding box center [970, 360] width 568 height 49
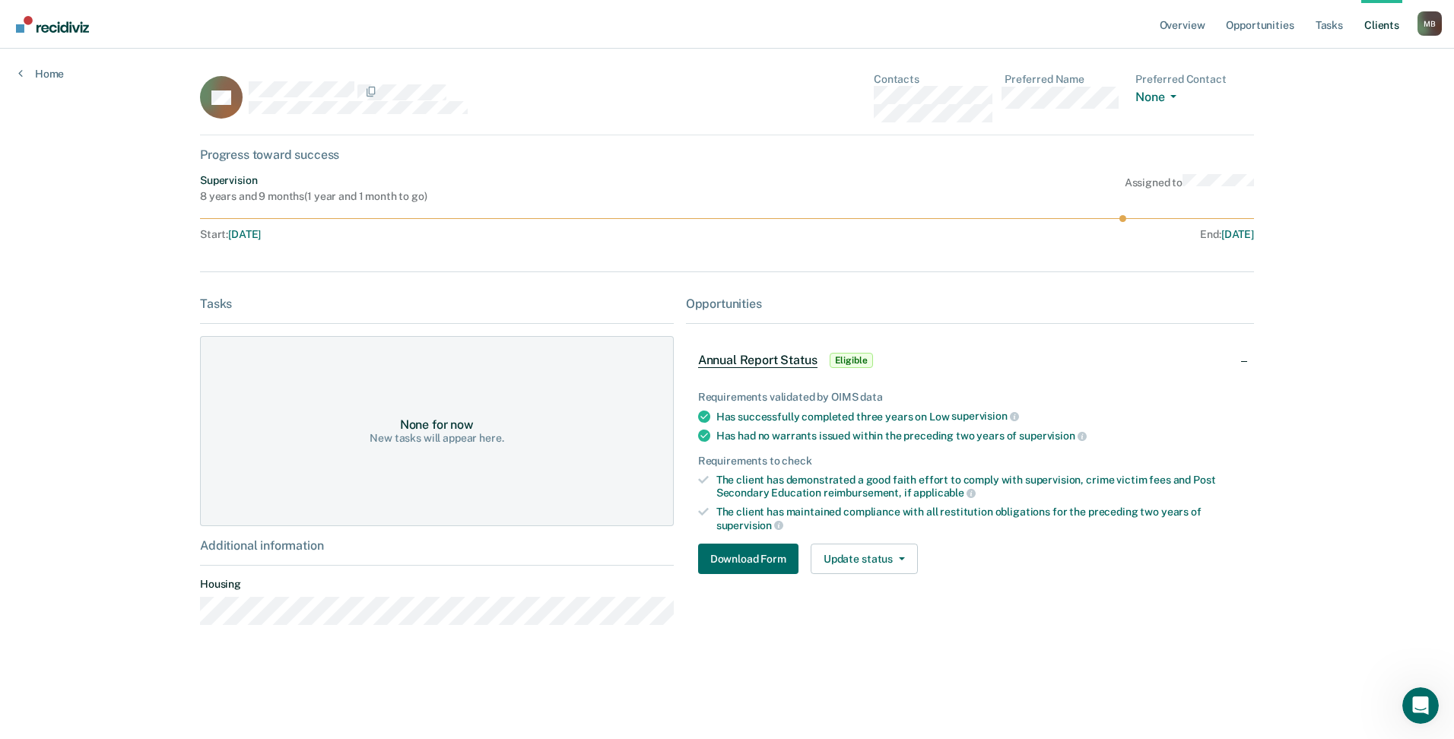
click at [309, 544] on div "Additional information" at bounding box center [437, 545] width 474 height 14
click at [328, 403] on div "None for now New tasks will appear here." at bounding box center [437, 431] width 474 height 190
drag, startPoint x: 506, startPoint y: 438, endPoint x: 392, endPoint y: 397, distance: 121.2
click at [392, 397] on div "None for now New tasks will appear here." at bounding box center [437, 431] width 474 height 190
drag, startPoint x: 392, startPoint y: 397, endPoint x: 579, endPoint y: 250, distance: 237.2
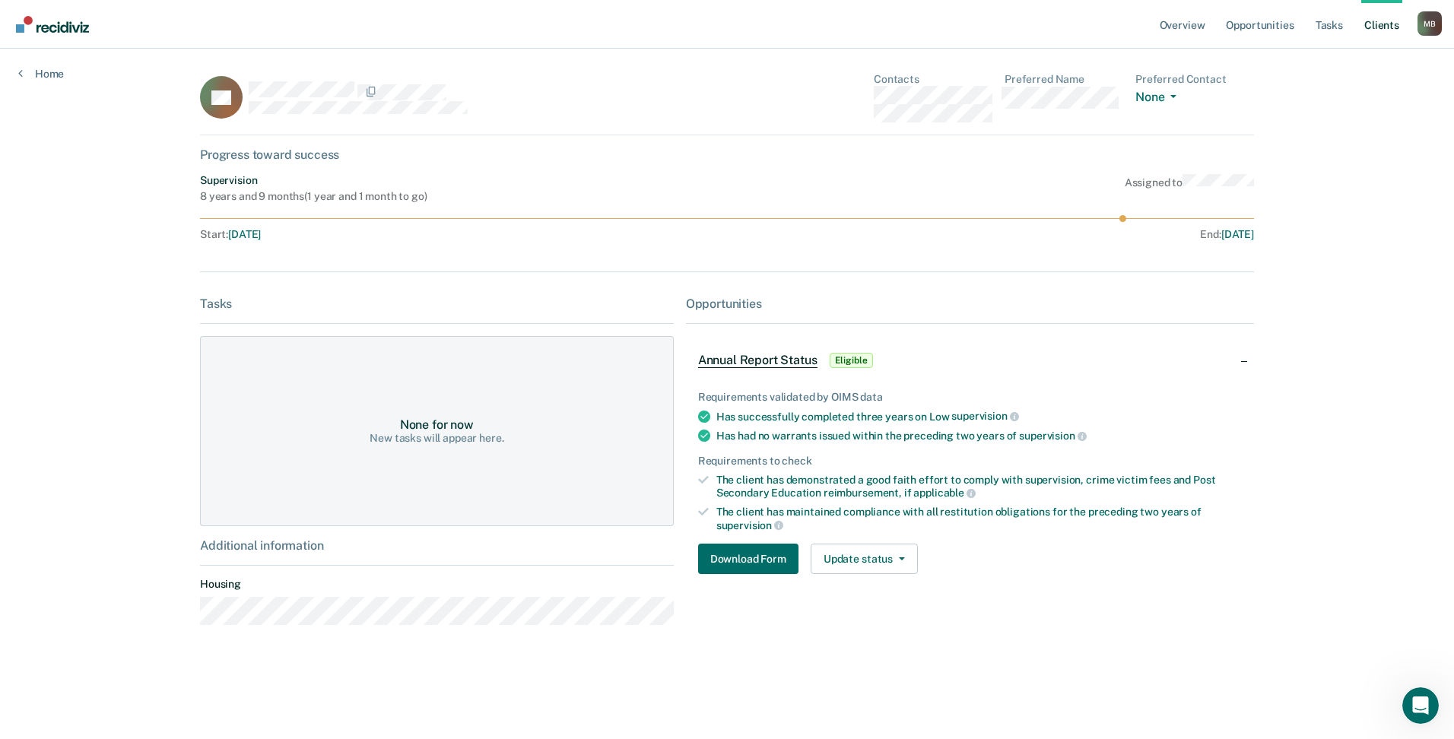
click at [579, 250] on div "RS Contacts Preferred Name Preferred Contact None Call Text Email None Progress…" at bounding box center [727, 364] width 1054 height 582
drag, startPoint x: 525, startPoint y: 442, endPoint x: 379, endPoint y: 411, distance: 148.5
click at [379, 411] on div "None for now New tasks will appear here." at bounding box center [437, 431] width 474 height 190
drag, startPoint x: 379, startPoint y: 411, endPoint x: 272, endPoint y: 276, distance: 172.1
click at [272, 276] on div "RS Contacts Preferred Name Preferred Contact None Call Text Email None Progress…" at bounding box center [727, 364] width 1054 height 582
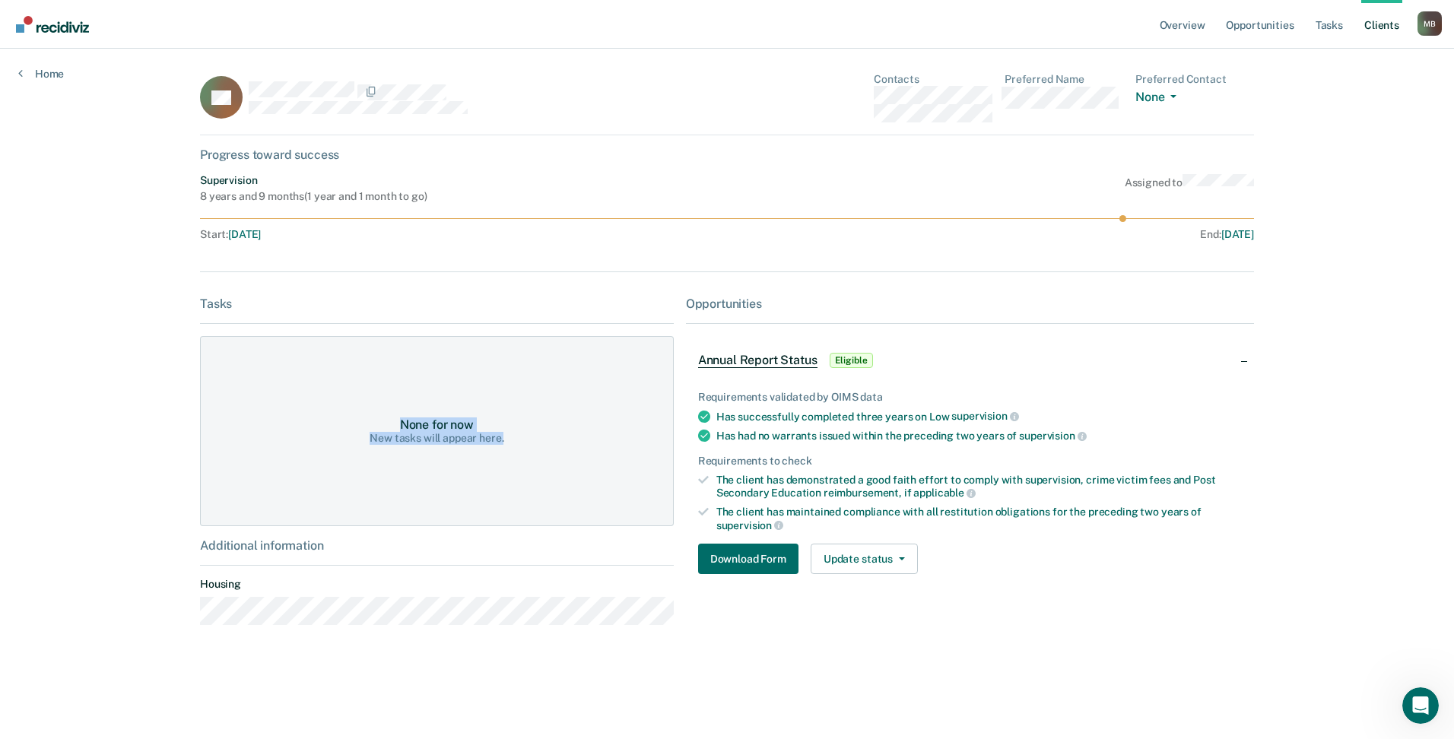
drag, startPoint x: 514, startPoint y: 439, endPoint x: 389, endPoint y: 397, distance: 131.5
click at [389, 397] on div "None for now New tasks will appear here." at bounding box center [437, 431] width 474 height 190
drag, startPoint x: 389, startPoint y: 397, endPoint x: 362, endPoint y: 328, distance: 73.7
click at [362, 328] on div "Tasks None for now New tasks will appear here." at bounding box center [437, 412] width 474 height 230
click at [198, 621] on main "RS Contacts Preferred Name Preferred Contact None Call Text Email None Progress…" at bounding box center [727, 376] width 1090 height 654
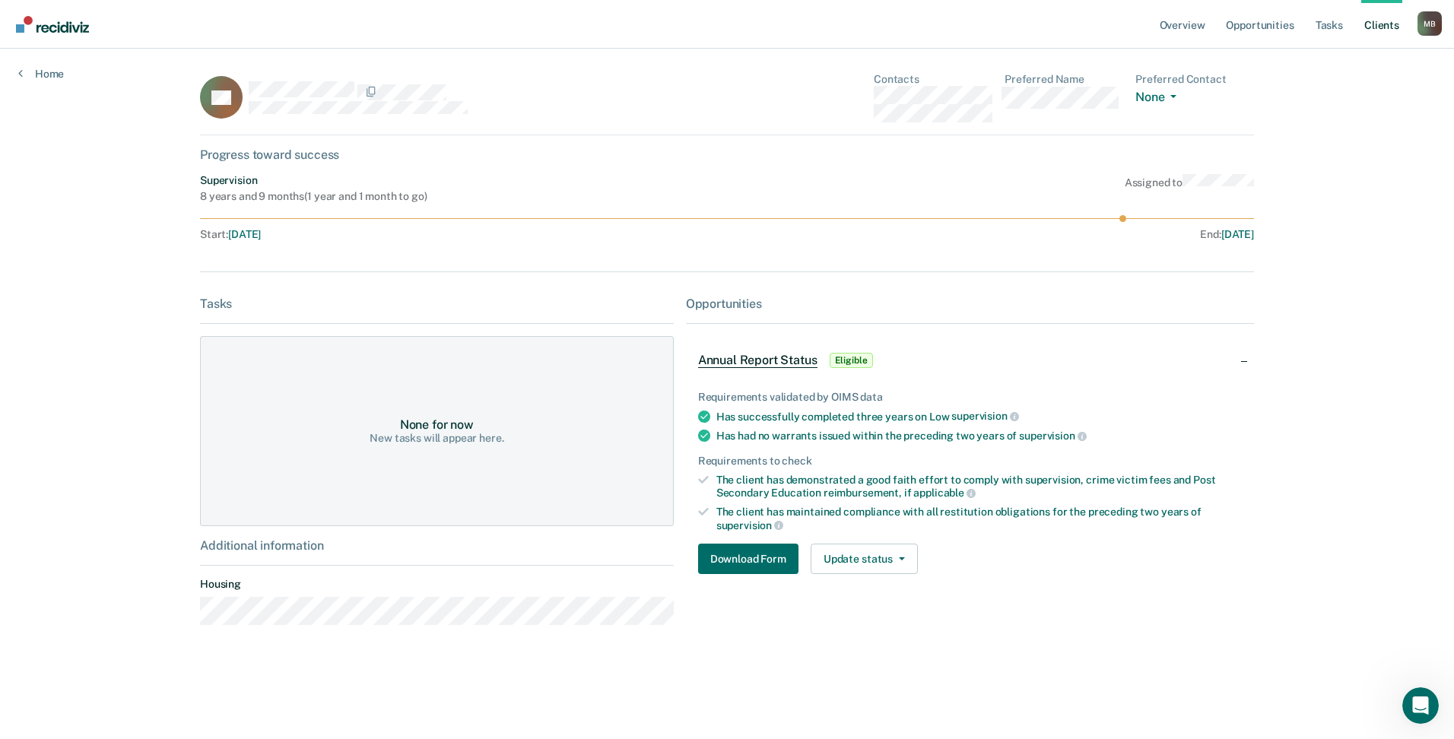
drag, startPoint x: 198, startPoint y: 621, endPoint x: 364, endPoint y: 630, distance: 166.8
click at [364, 630] on div "Additional information Housing" at bounding box center [437, 587] width 474 height 99
click at [1416, 700] on icon "Open Intercom Messenger" at bounding box center [1418, 703] width 25 height 25
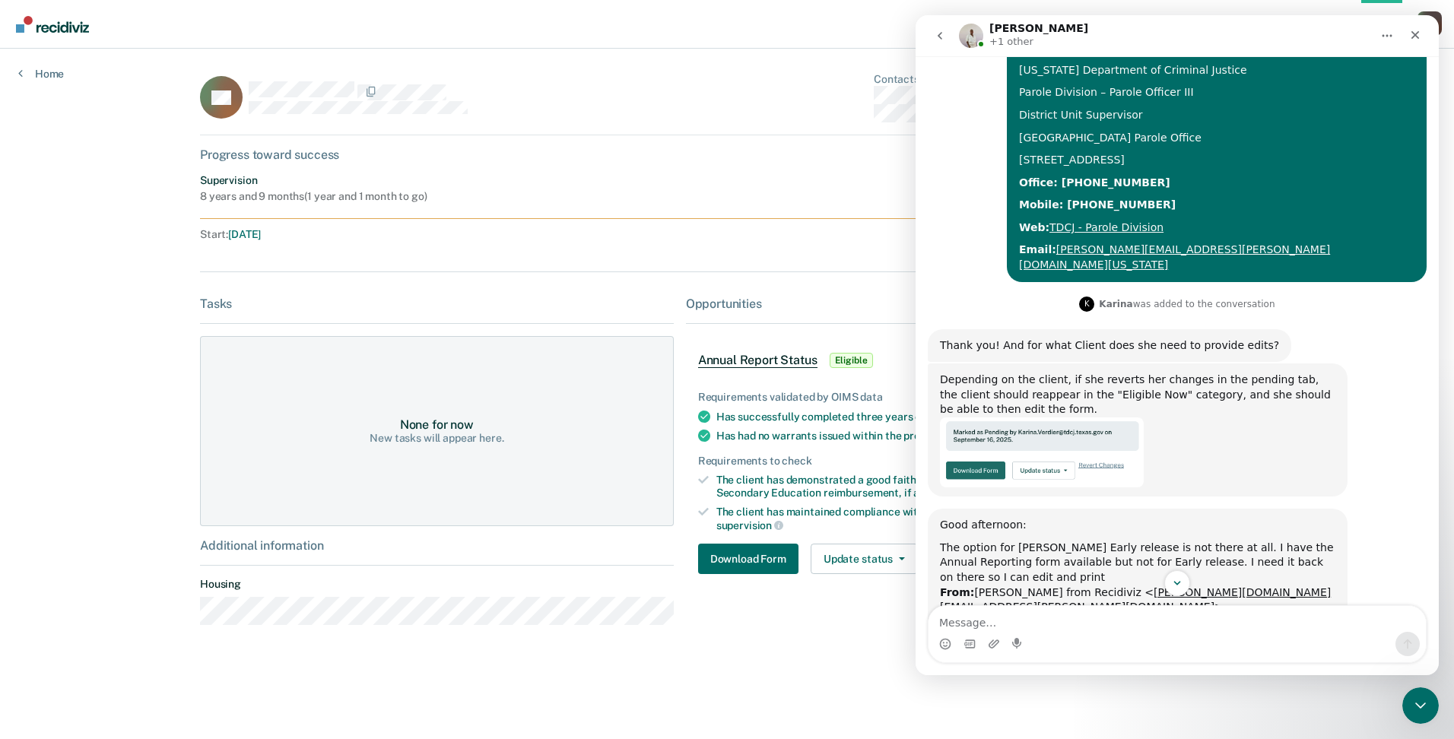
scroll to position [608, 0]
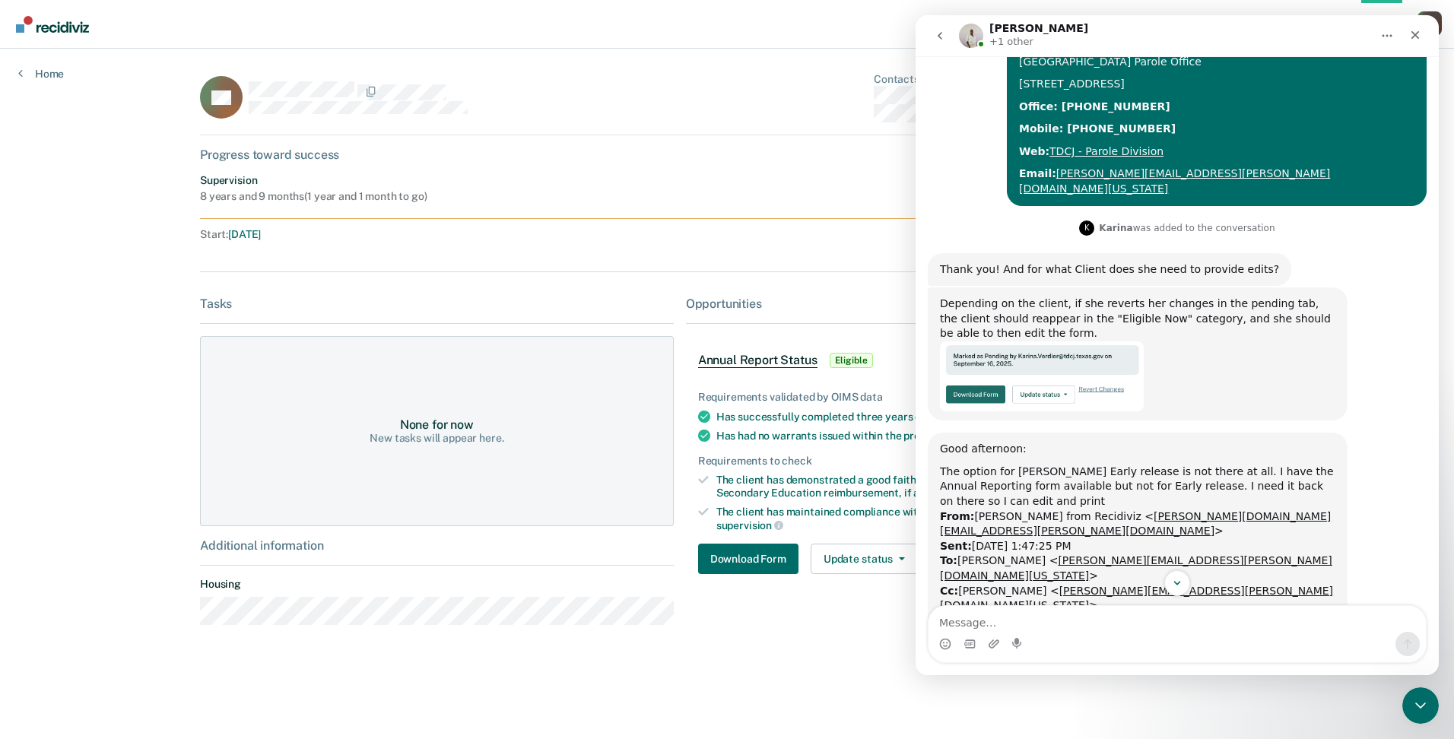
click at [812, 262] on div "RS Contacts Preferred Name Preferred Contact None Call Text Email None Progress…" at bounding box center [727, 364] width 1054 height 582
click at [1414, 29] on icon "Close" at bounding box center [1415, 35] width 12 height 12
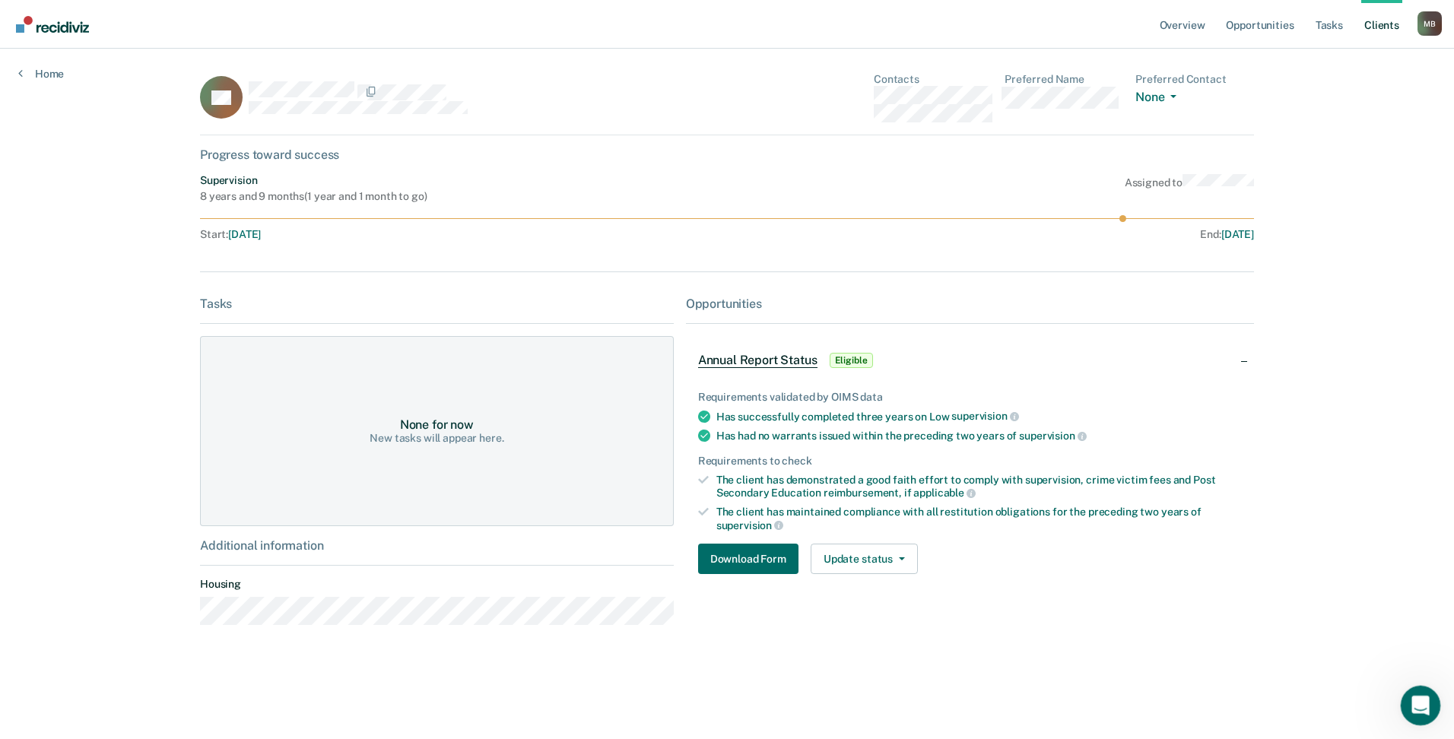
click at [1414, 700] on icon "Open Intercom Messenger" at bounding box center [1418, 703] width 25 height 25
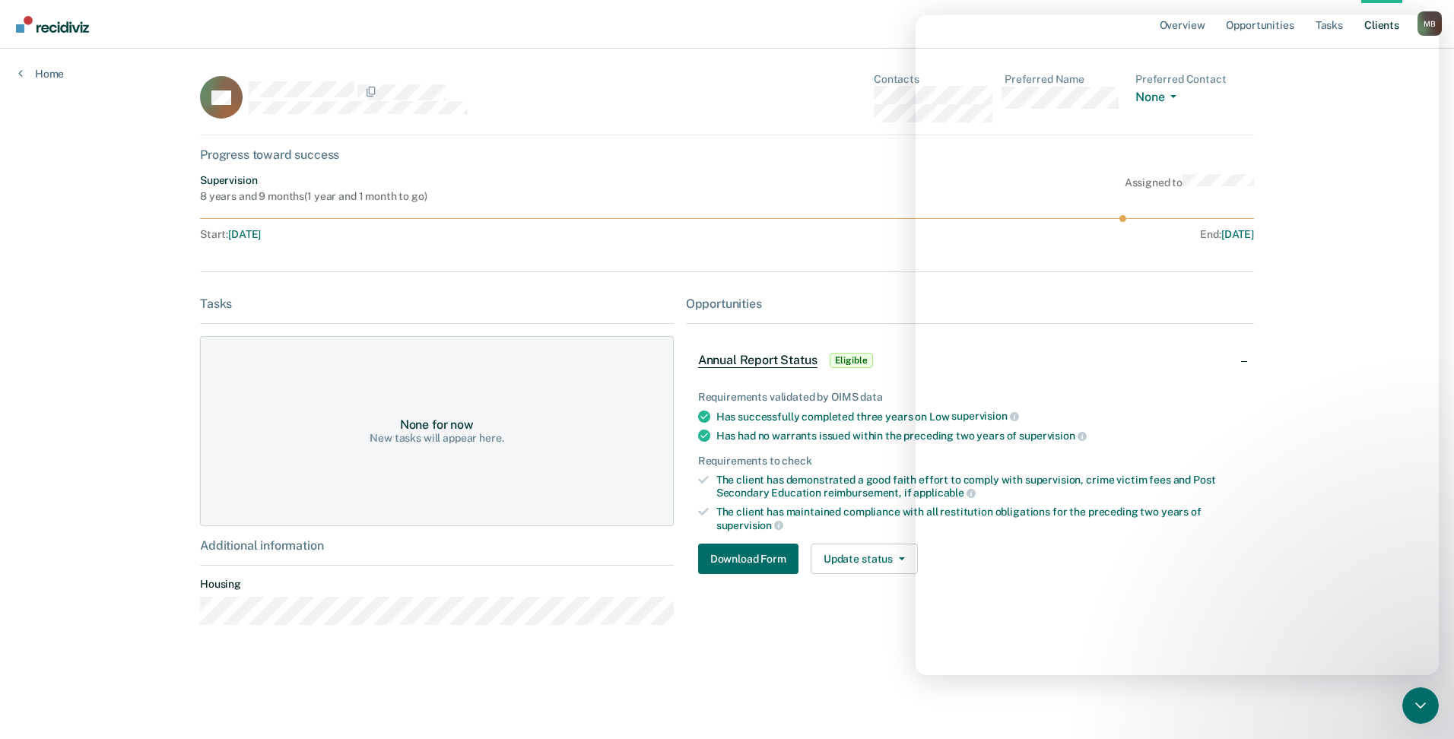
scroll to position [929, 0]
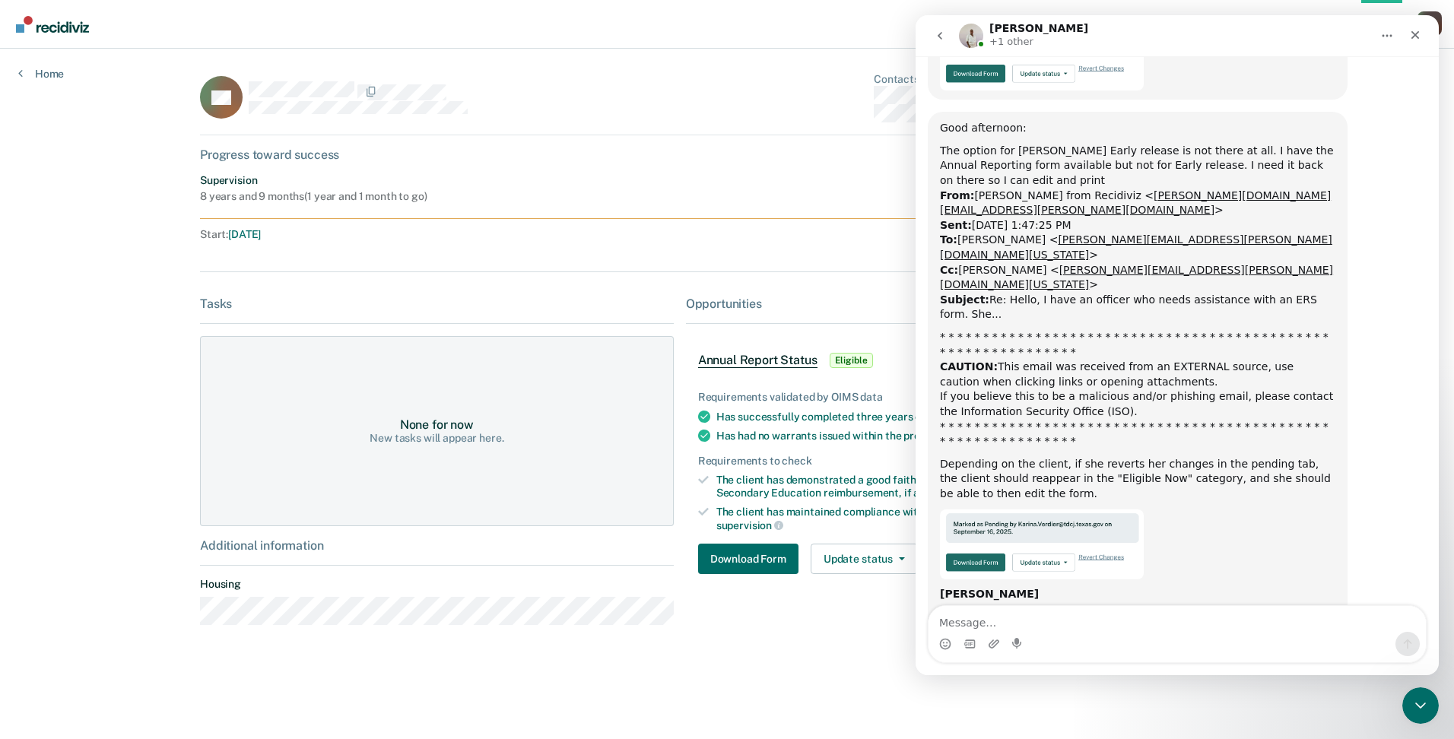
click at [1106, 509] on img "Karina says…" at bounding box center [1042, 544] width 204 height 70
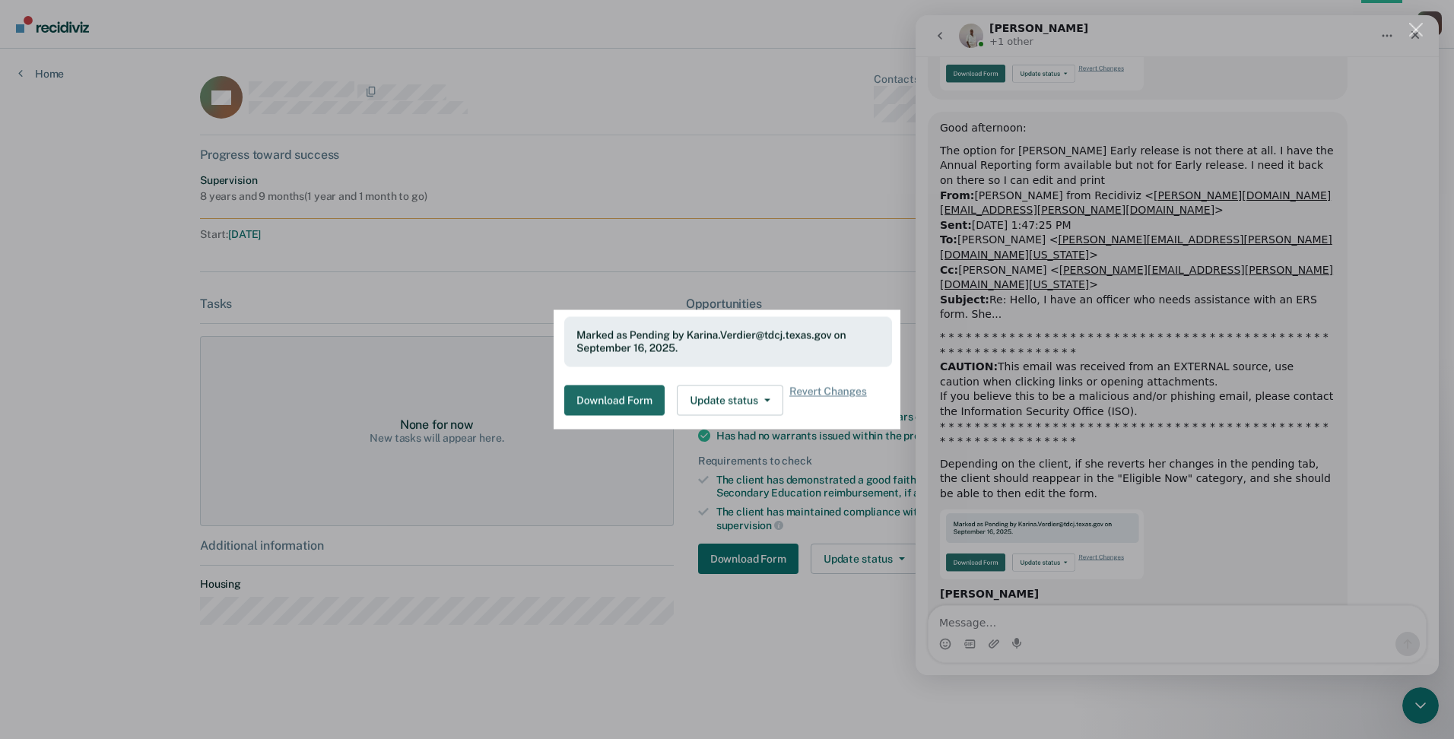
click at [770, 406] on img "Close" at bounding box center [727, 369] width 347 height 119
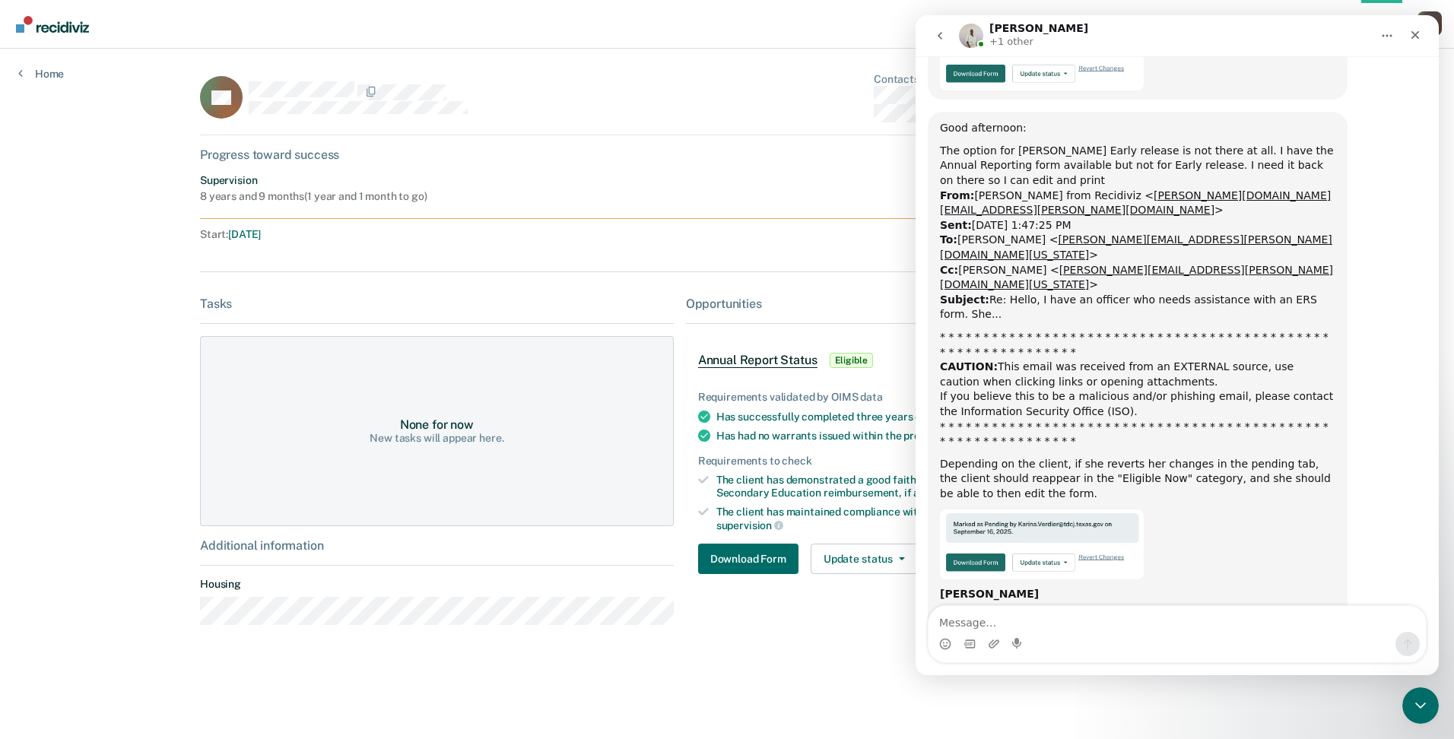
click at [773, 602] on div "Opportunities Annual Report Status Eligible Requirements validated by OIMS data…" at bounding box center [970, 467] width 568 height 341
click at [1414, 33] on icon "Close" at bounding box center [1415, 35] width 8 height 8
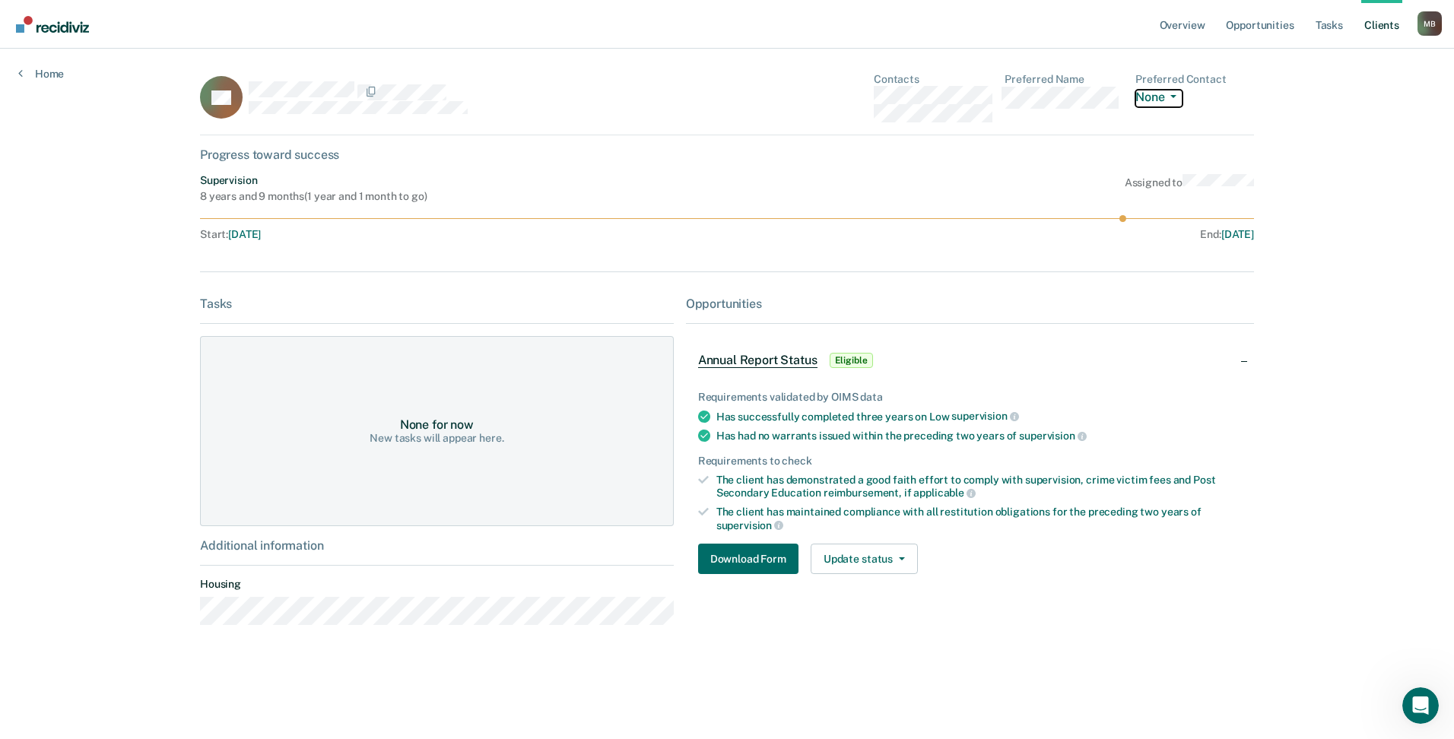
click at [1177, 90] on button "None" at bounding box center [1158, 98] width 47 height 17
click at [1177, 92] on button "None" at bounding box center [1158, 98] width 47 height 17
